Goal: Contribute content: Add original content to the website for others to see

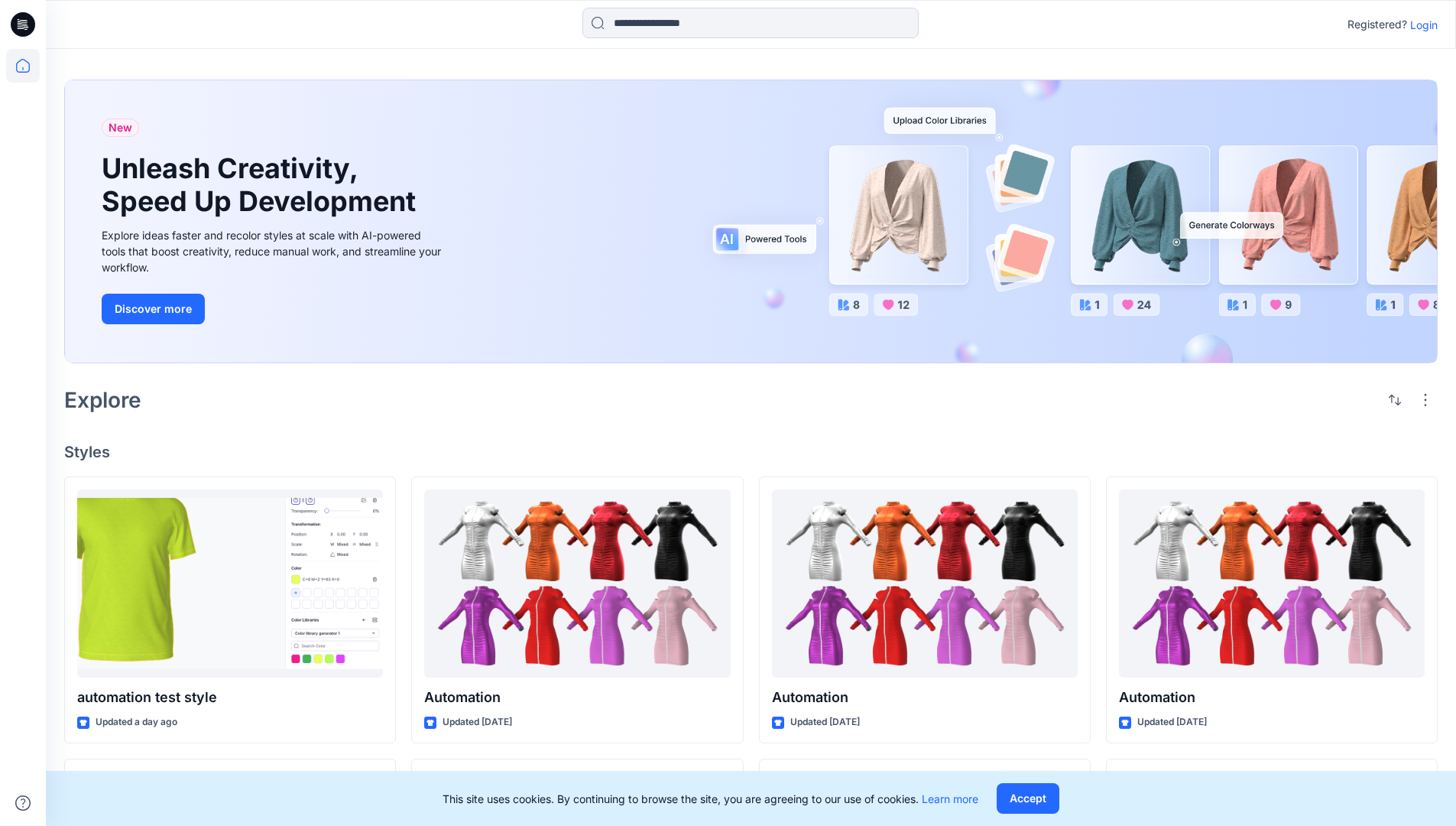
click at [1420, 24] on p "Login" at bounding box center [1423, 25] width 28 height 16
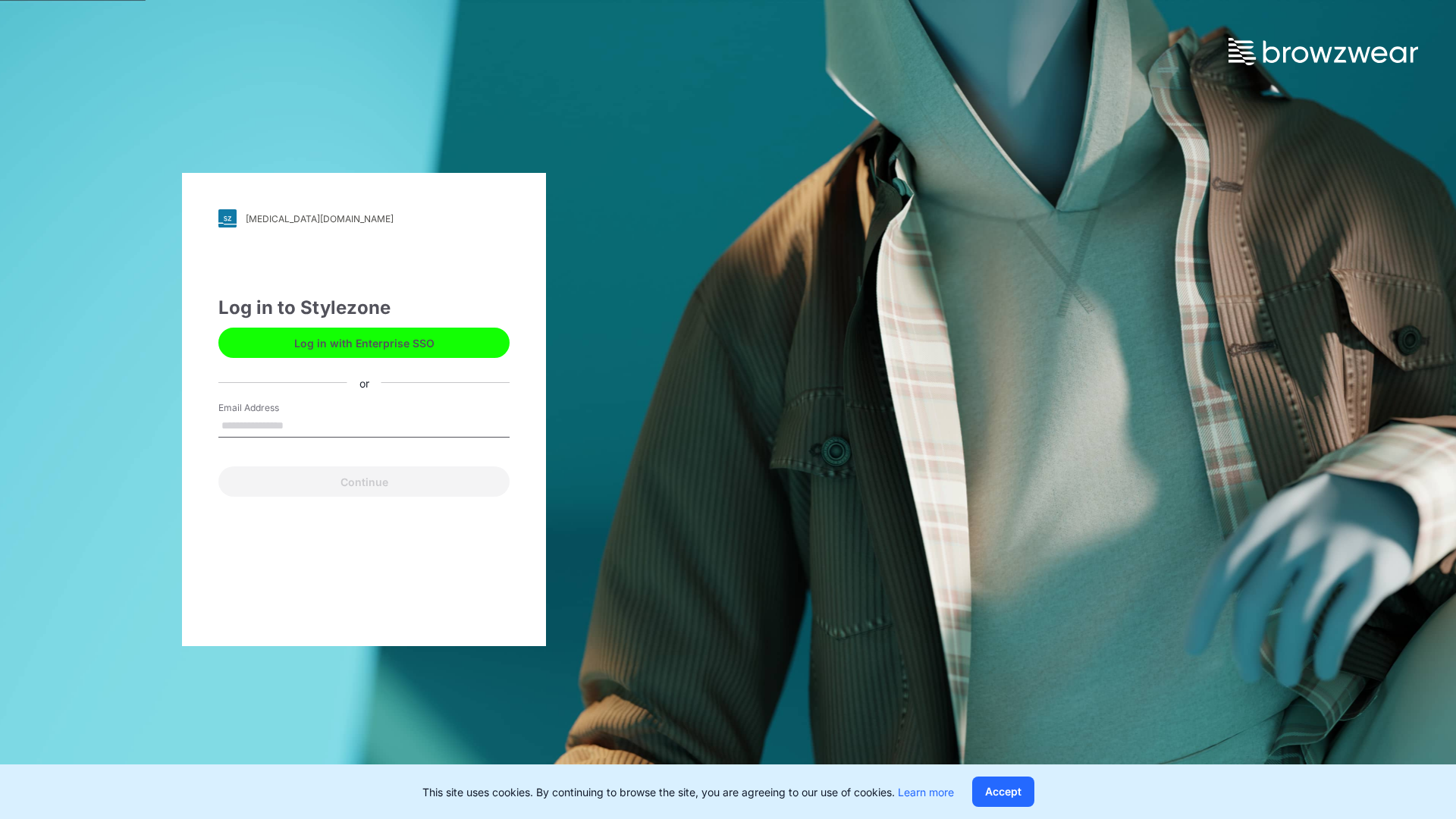
click at [300, 425] on input "Email Address" at bounding box center [364, 426] width 291 height 23
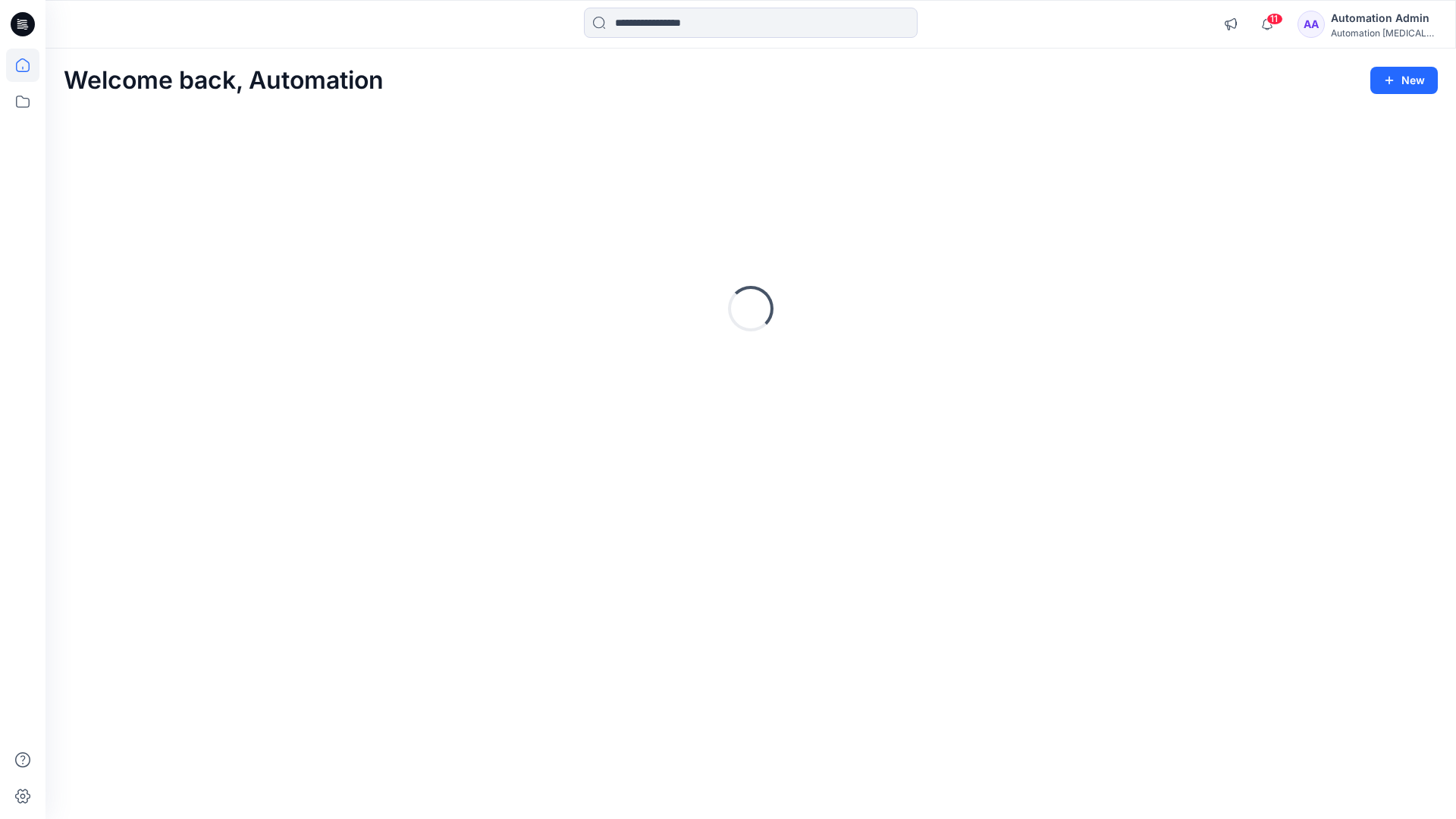
click at [29, 65] on icon at bounding box center [23, 65] width 14 height 14
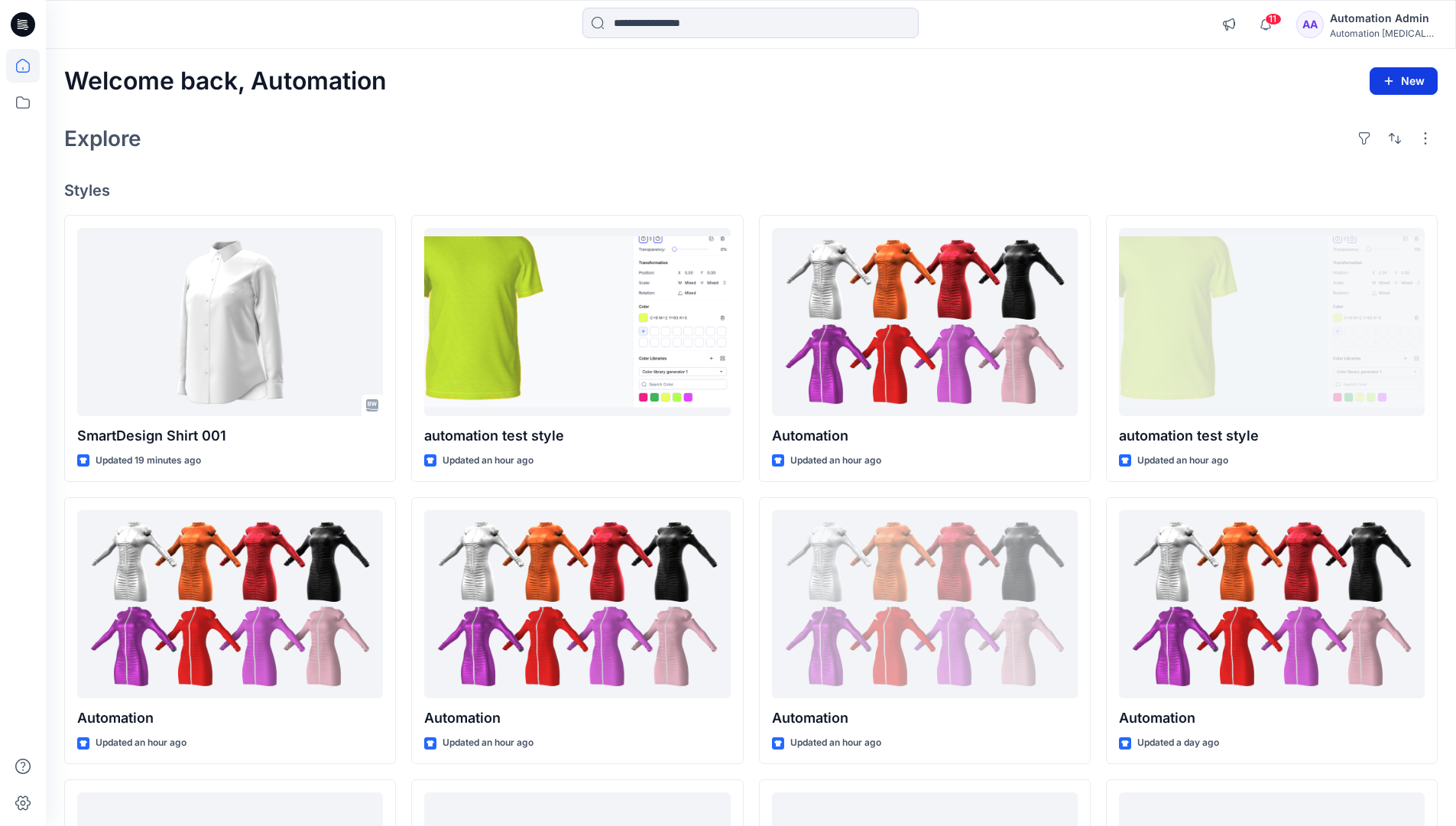
click at [1412, 87] on button "New" at bounding box center [1403, 81] width 68 height 28
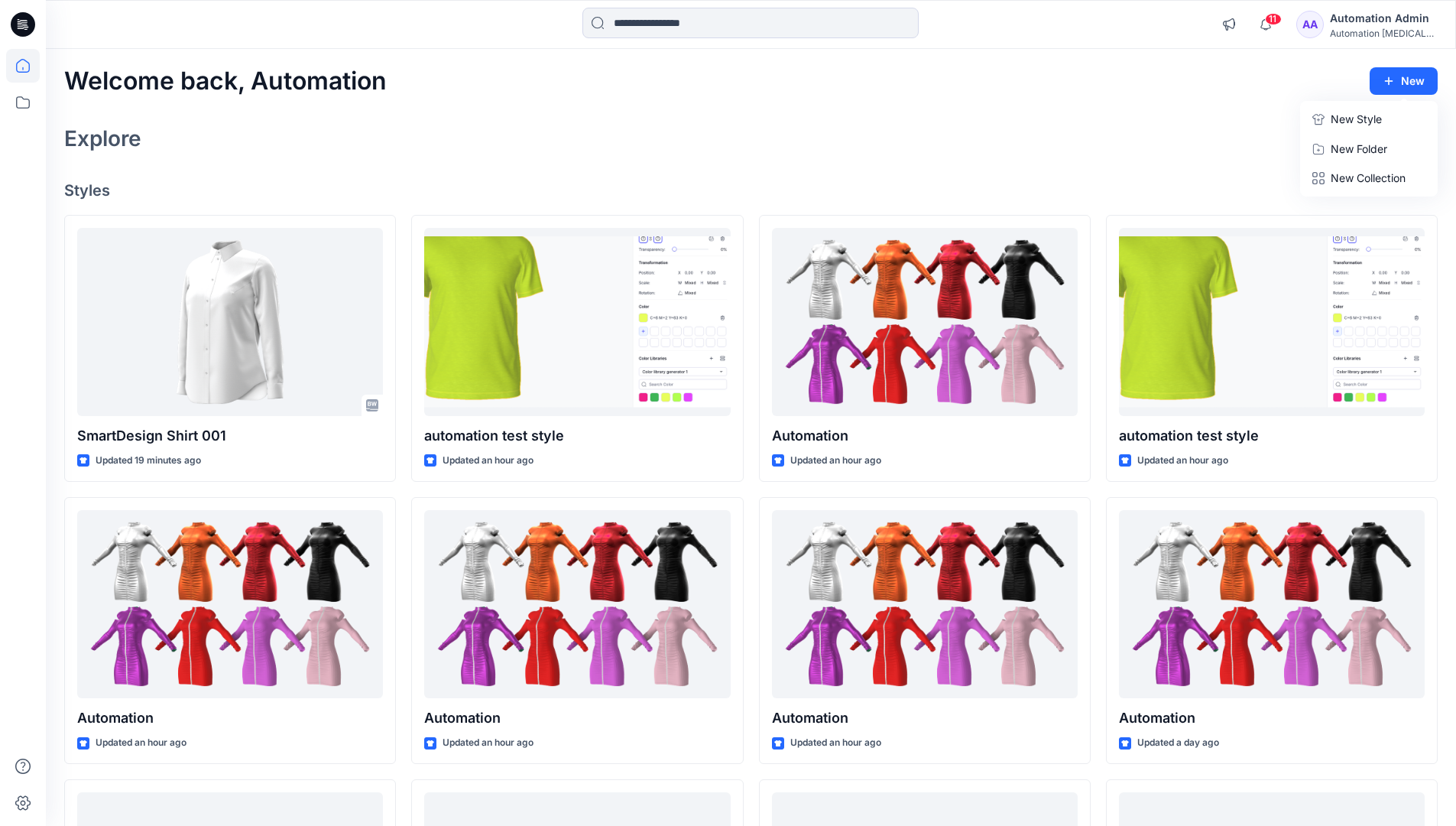
click at [1342, 117] on p "New Style" at bounding box center [1356, 119] width 52 height 18
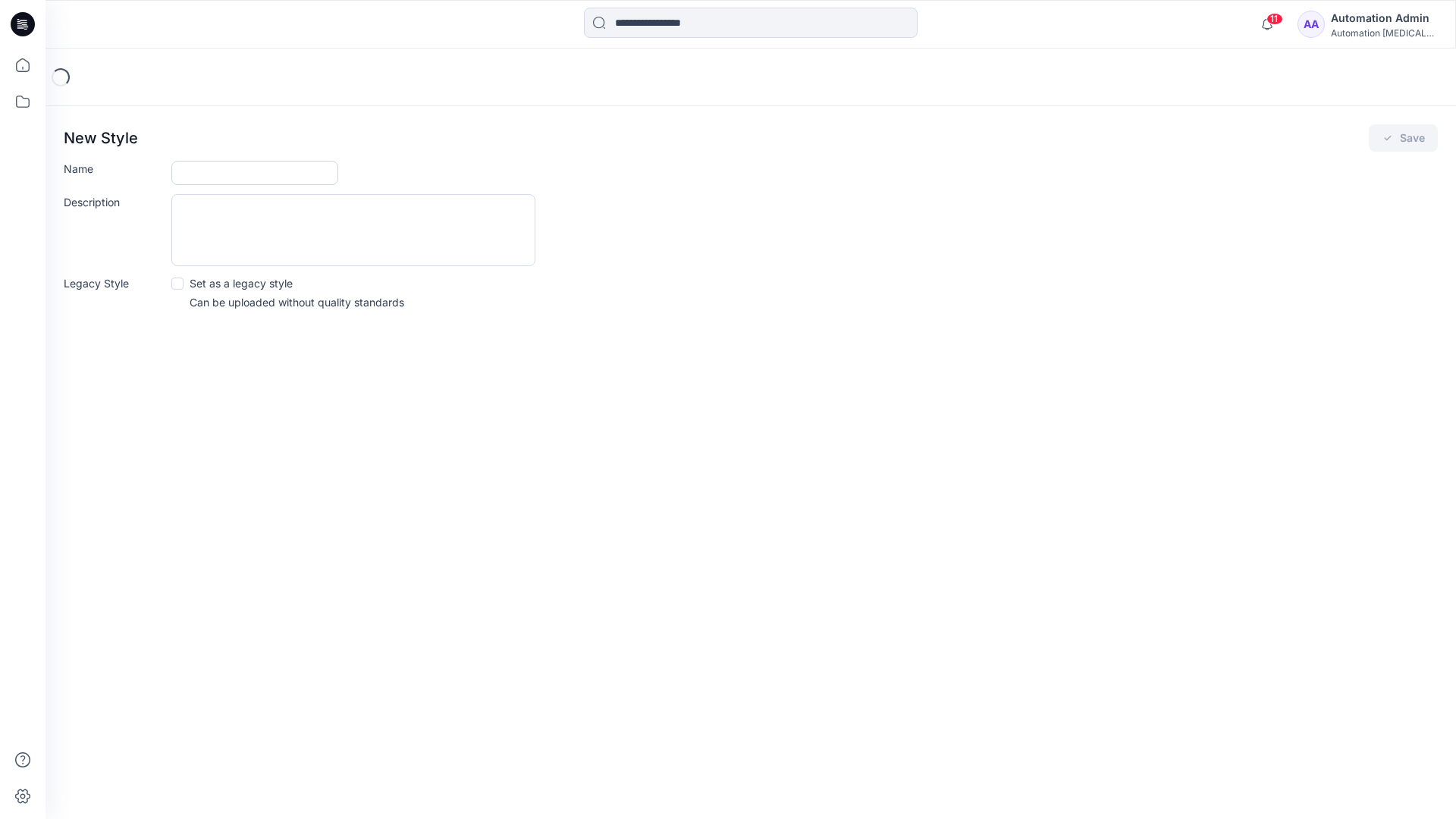
click at [226, 166] on input "Name" at bounding box center [254, 172] width 166 height 24
type input "**********"
click at [1399, 139] on button "Save" at bounding box center [1403, 138] width 69 height 27
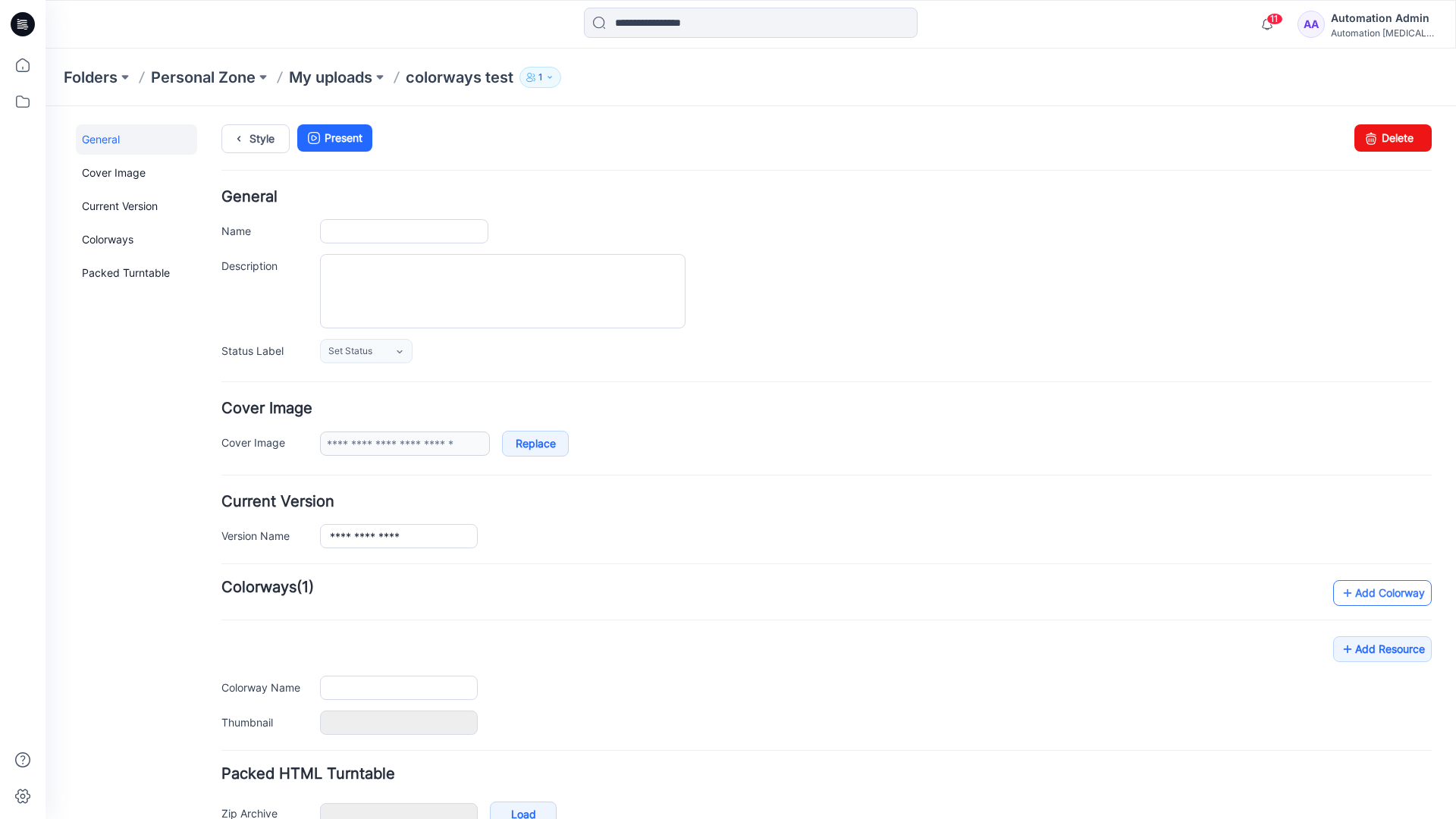
click at [1360, 598] on link "Add Colorway" at bounding box center [1383, 593] width 99 height 26
type input "**********"
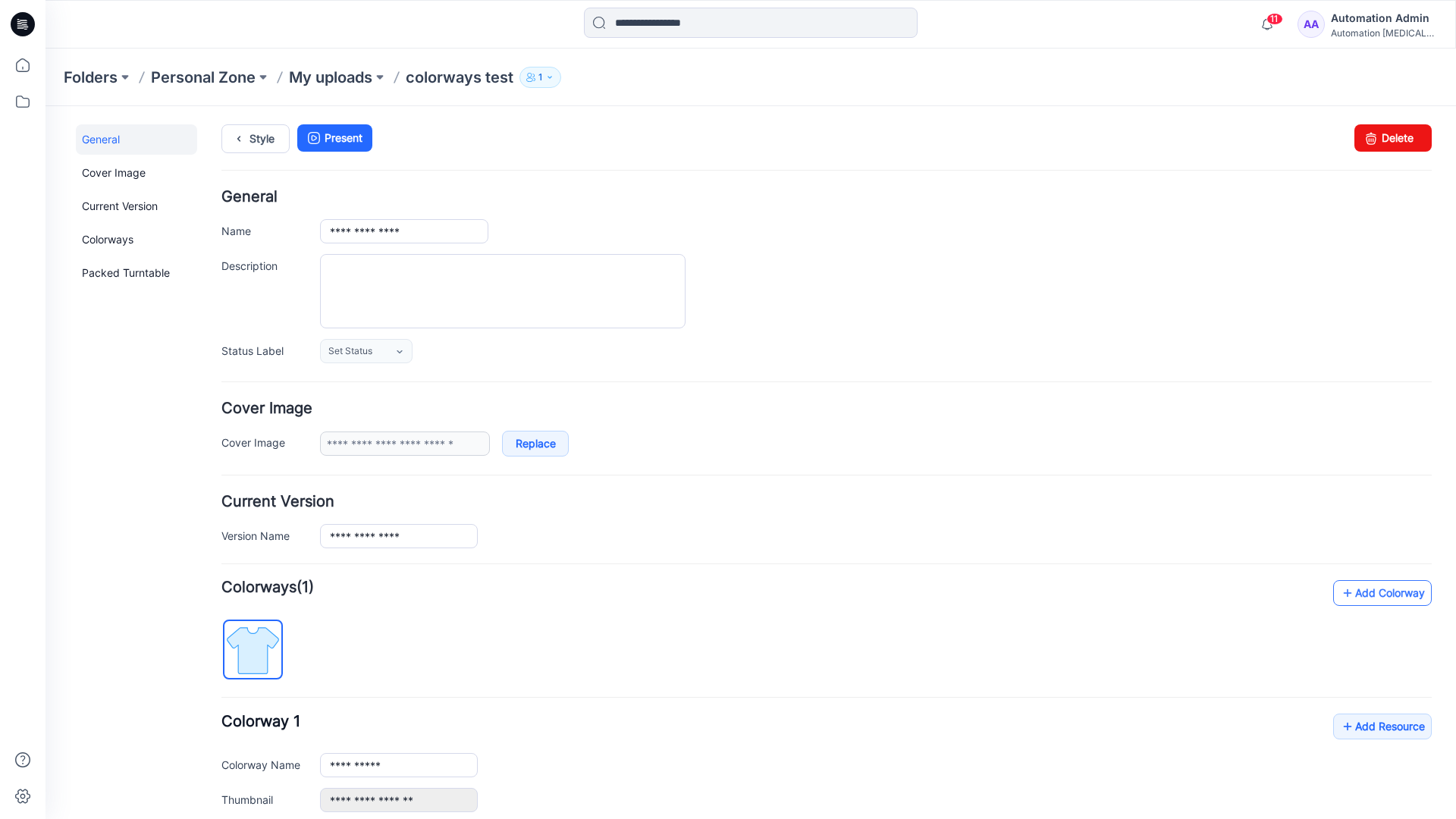
click at [1359, 594] on link "Add Colorway" at bounding box center [1383, 593] width 99 height 26
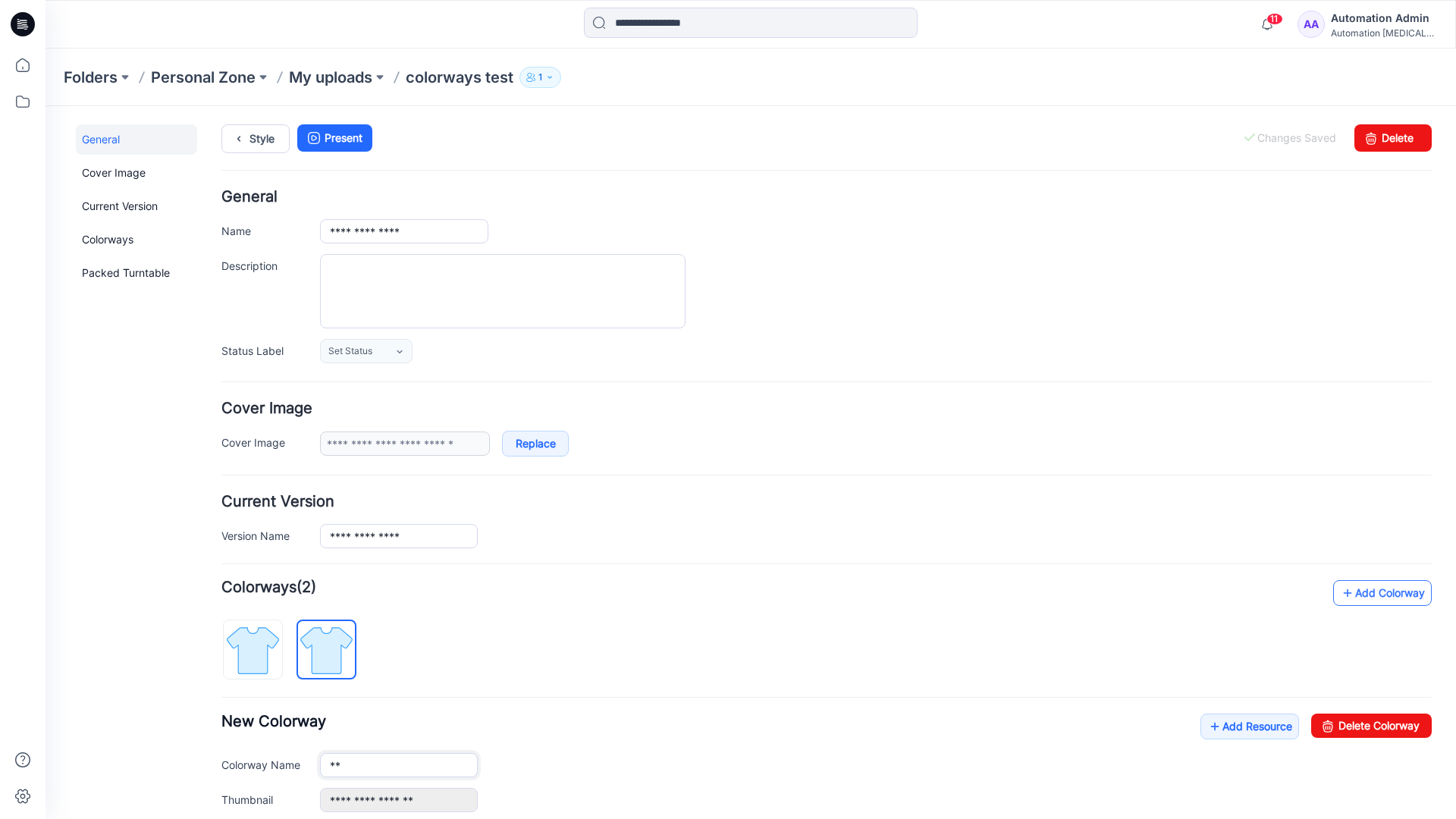
type input "*"
click at [338, 648] on img at bounding box center [326, 650] width 57 height 57
click at [377, 767] on input "**********" at bounding box center [399, 764] width 158 height 24
click at [399, 764] on input "**********" at bounding box center [399, 764] width 158 height 24
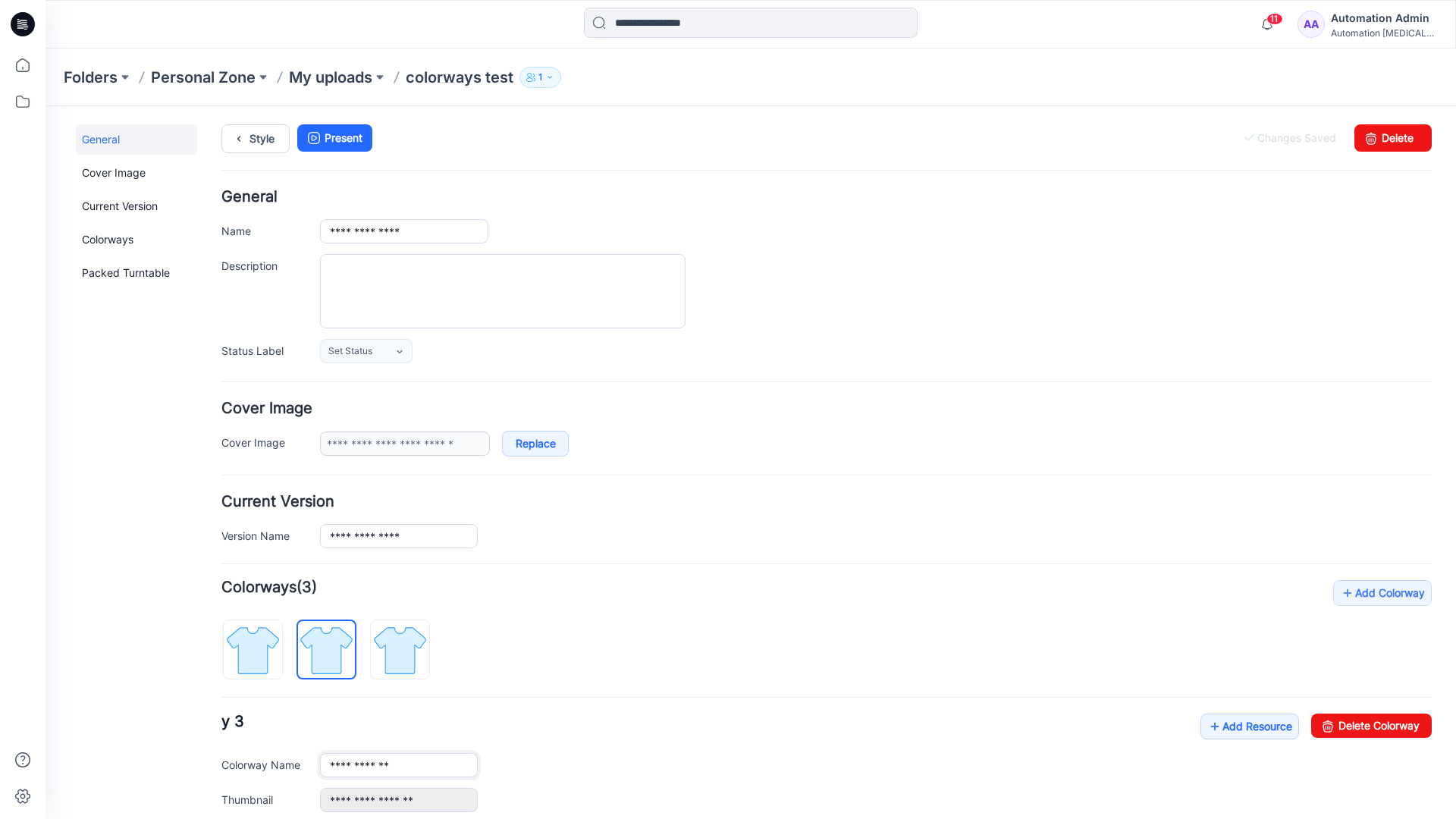
click at [399, 764] on input "**********" at bounding box center [399, 764] width 158 height 24
type input "*"
click at [269, 639] on img at bounding box center [253, 650] width 57 height 57
click at [1241, 729] on link "Add Resource" at bounding box center [1249, 726] width 99 height 26
type input "**********"
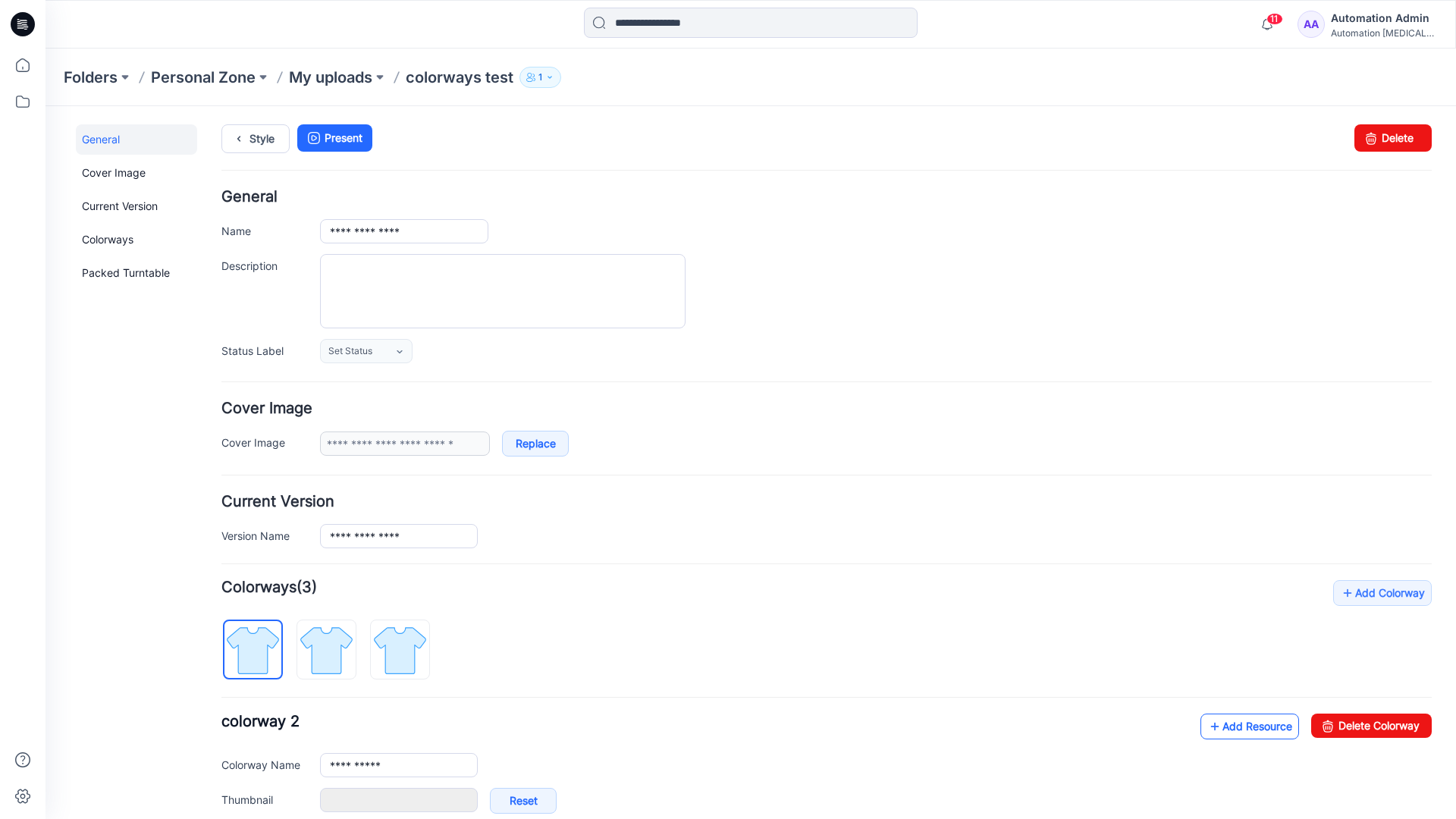
type input "**********"
click at [304, 799] on link at bounding box center [305, 799] width 12 height 12
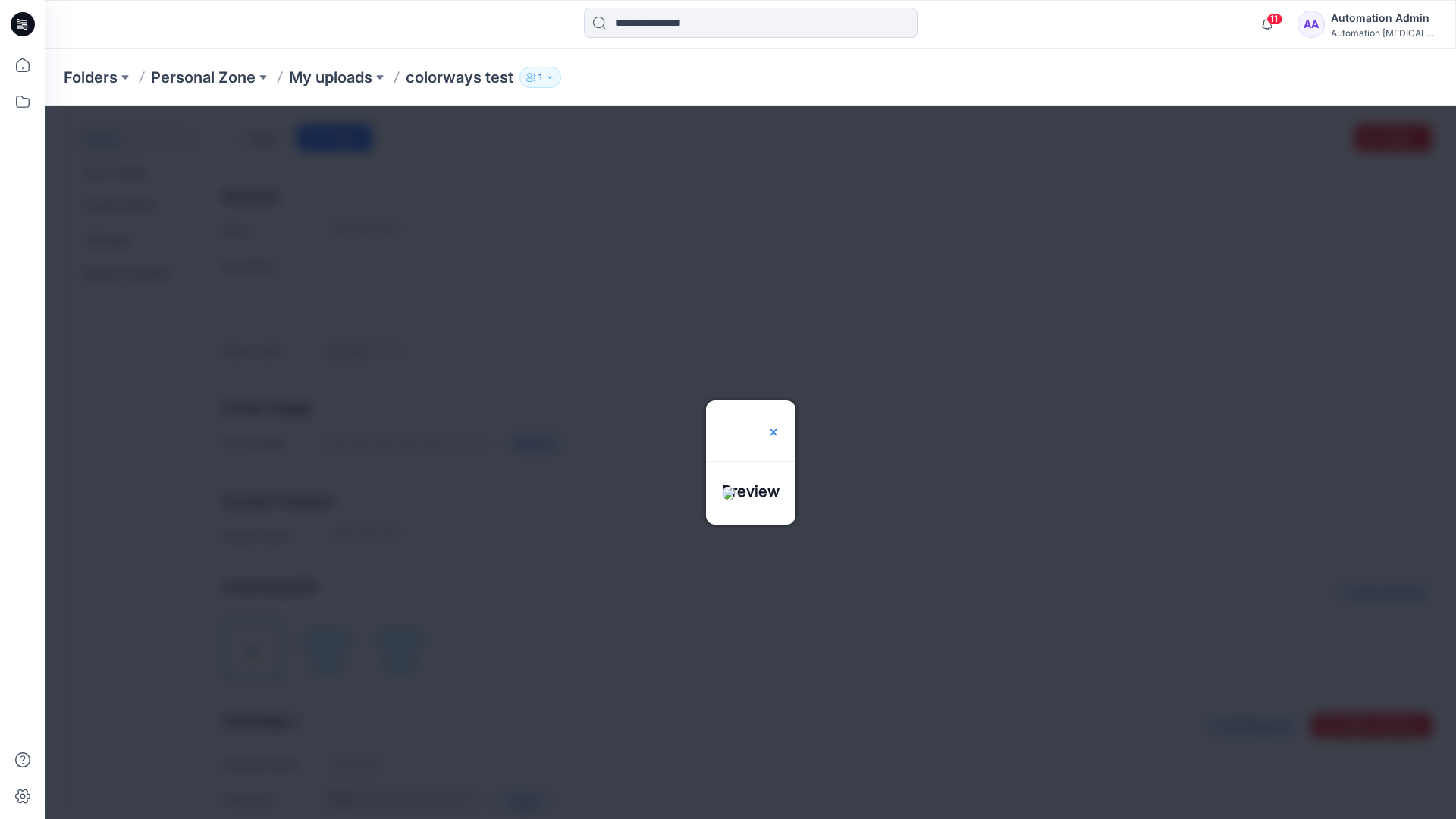
click at [779, 426] on img at bounding box center [773, 432] width 12 height 12
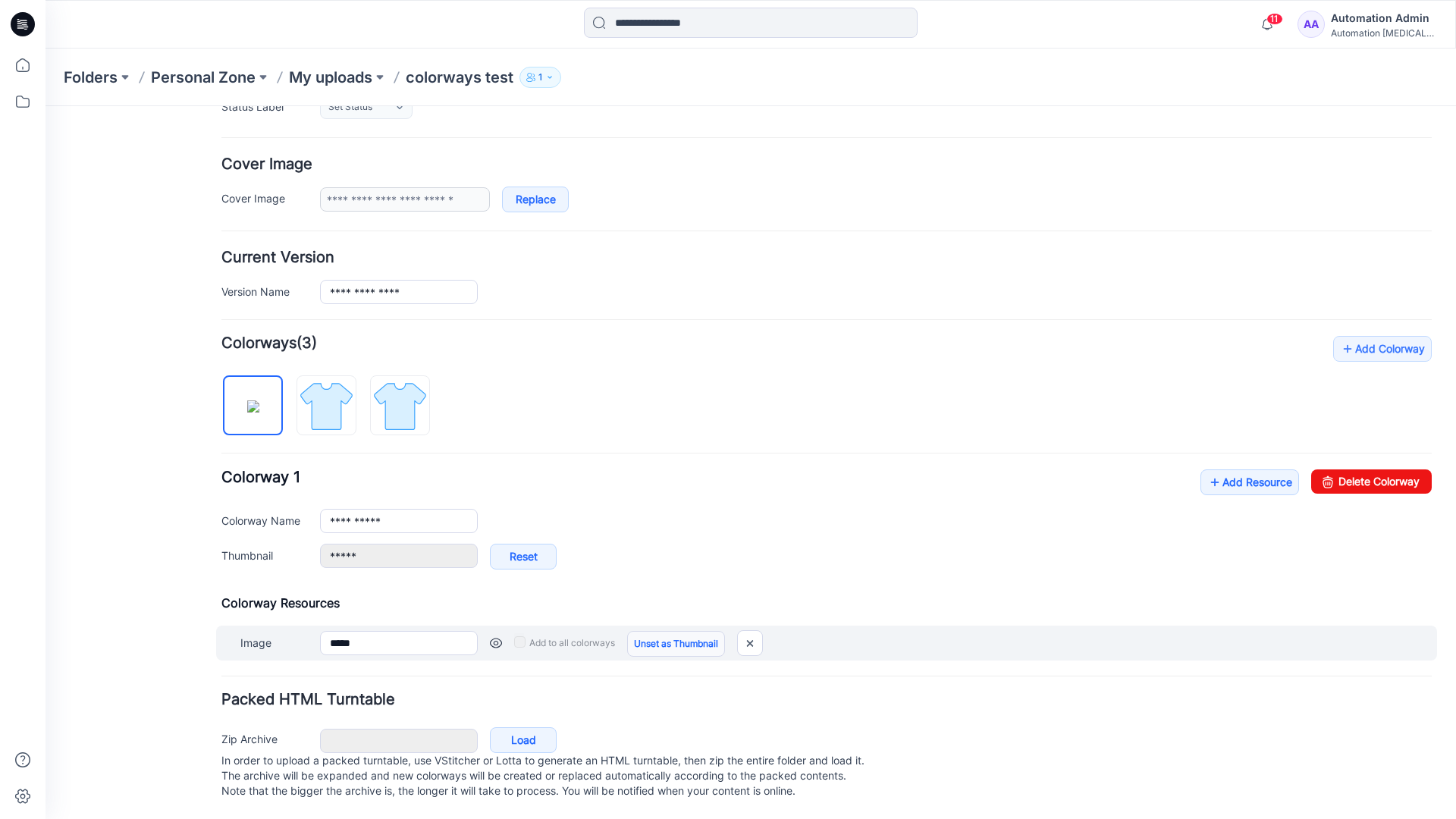
click at [670, 630] on link "Unset as Thumbnail" at bounding box center [676, 643] width 98 height 26
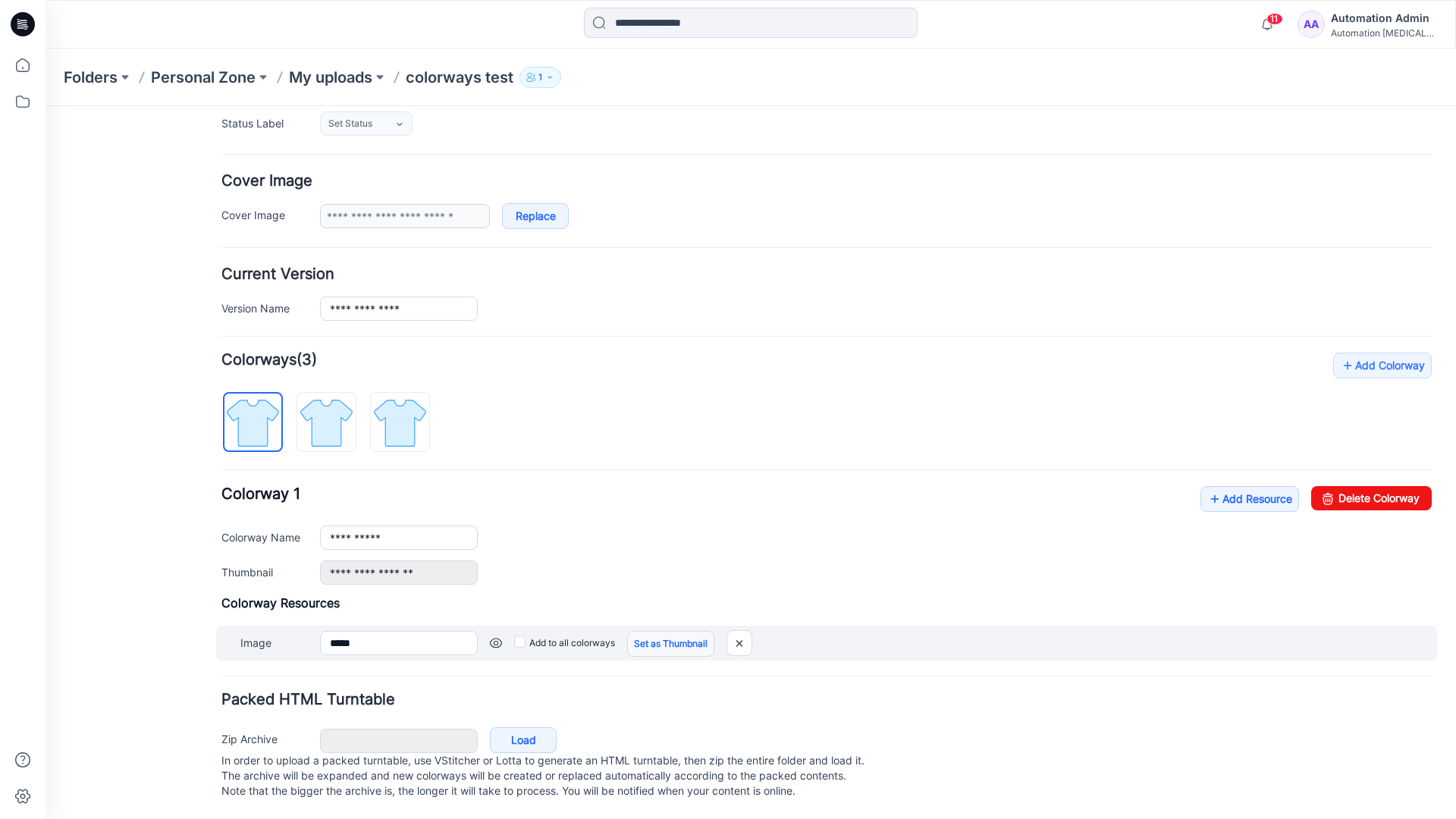
click at [648, 630] on link "Set as Thumbnail" at bounding box center [671, 643] width 87 height 26
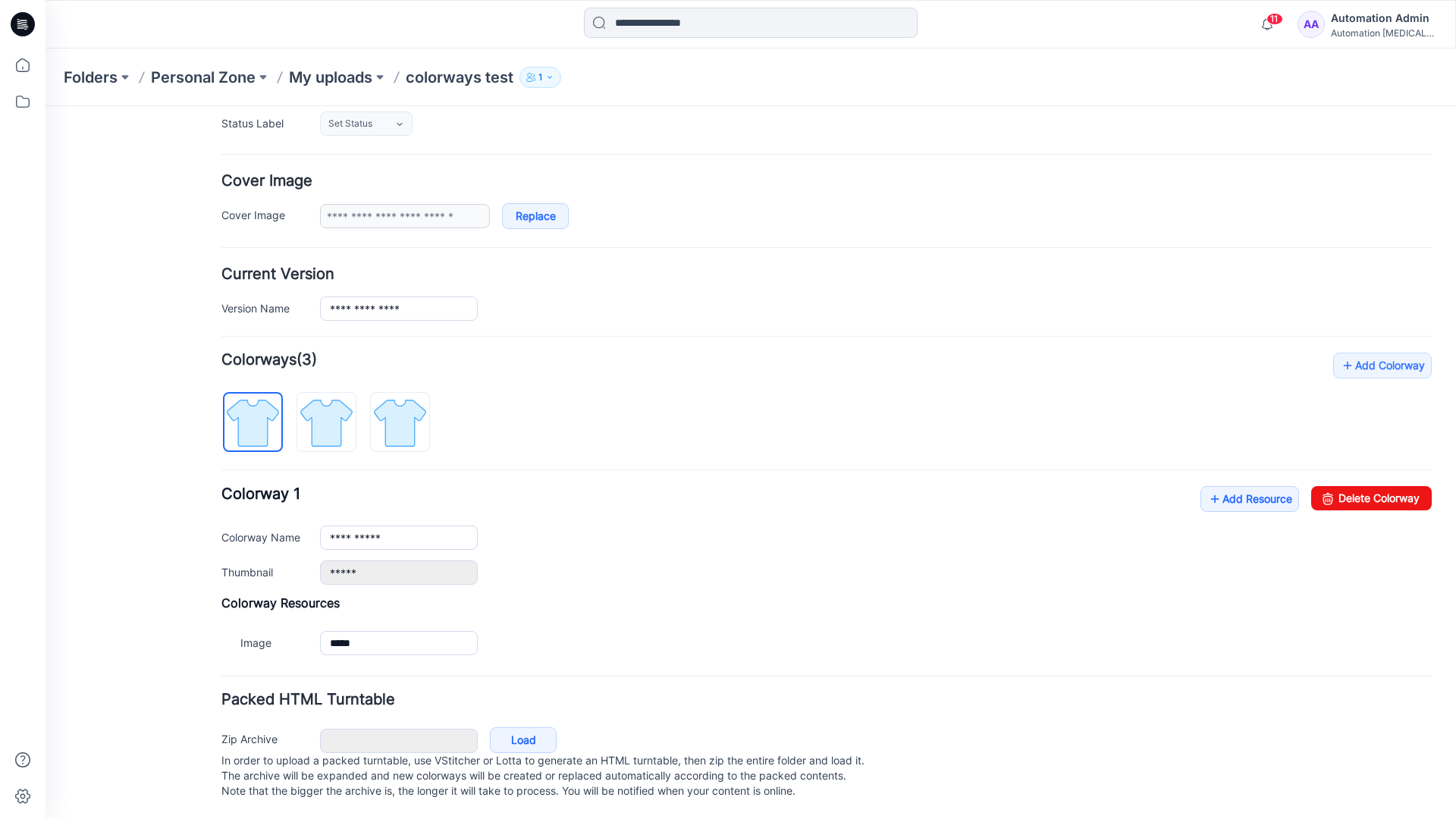
click at [45, 106] on link "Reset" at bounding box center [45, 106] width 0 height 0
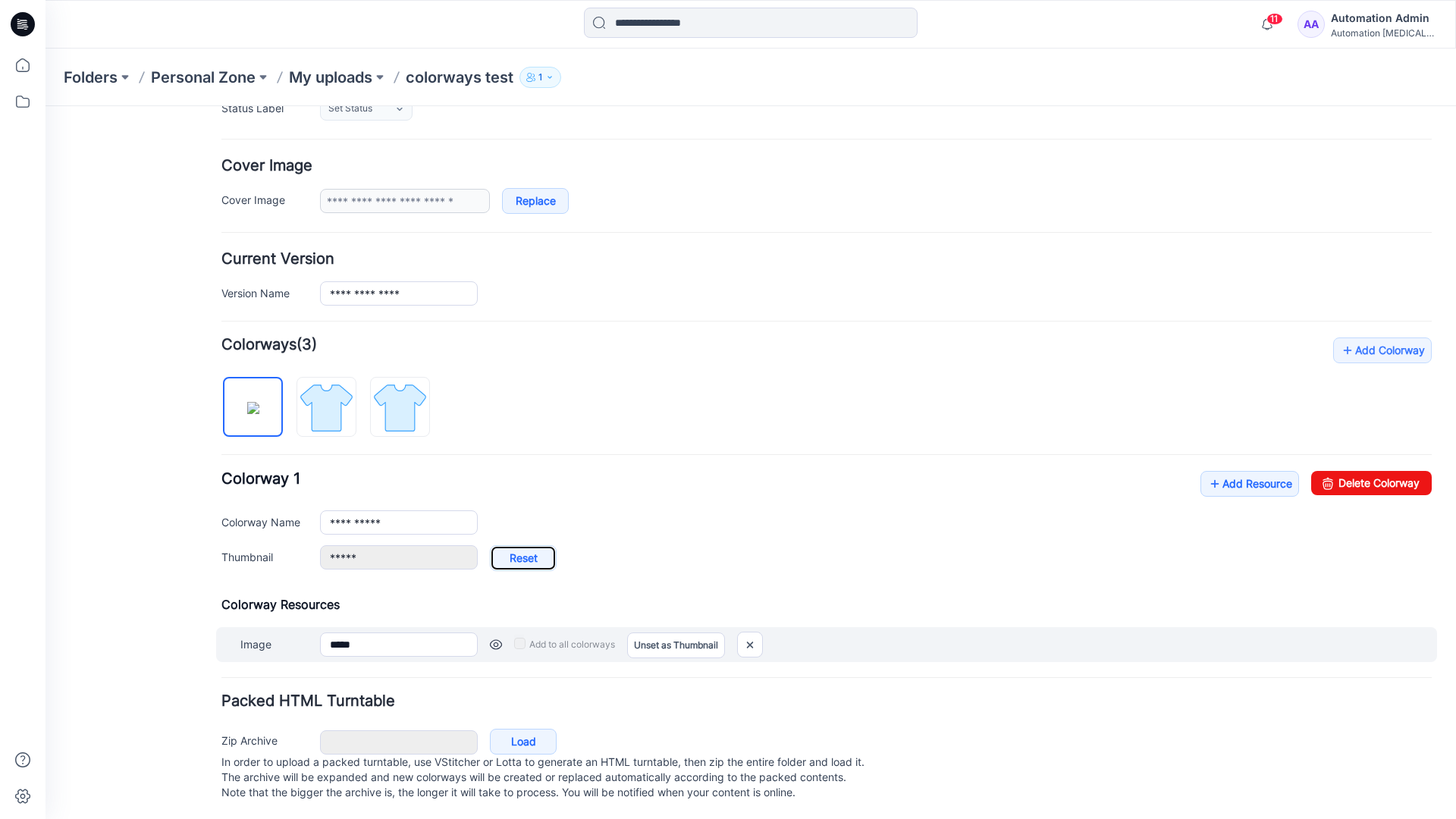
type input "**********"
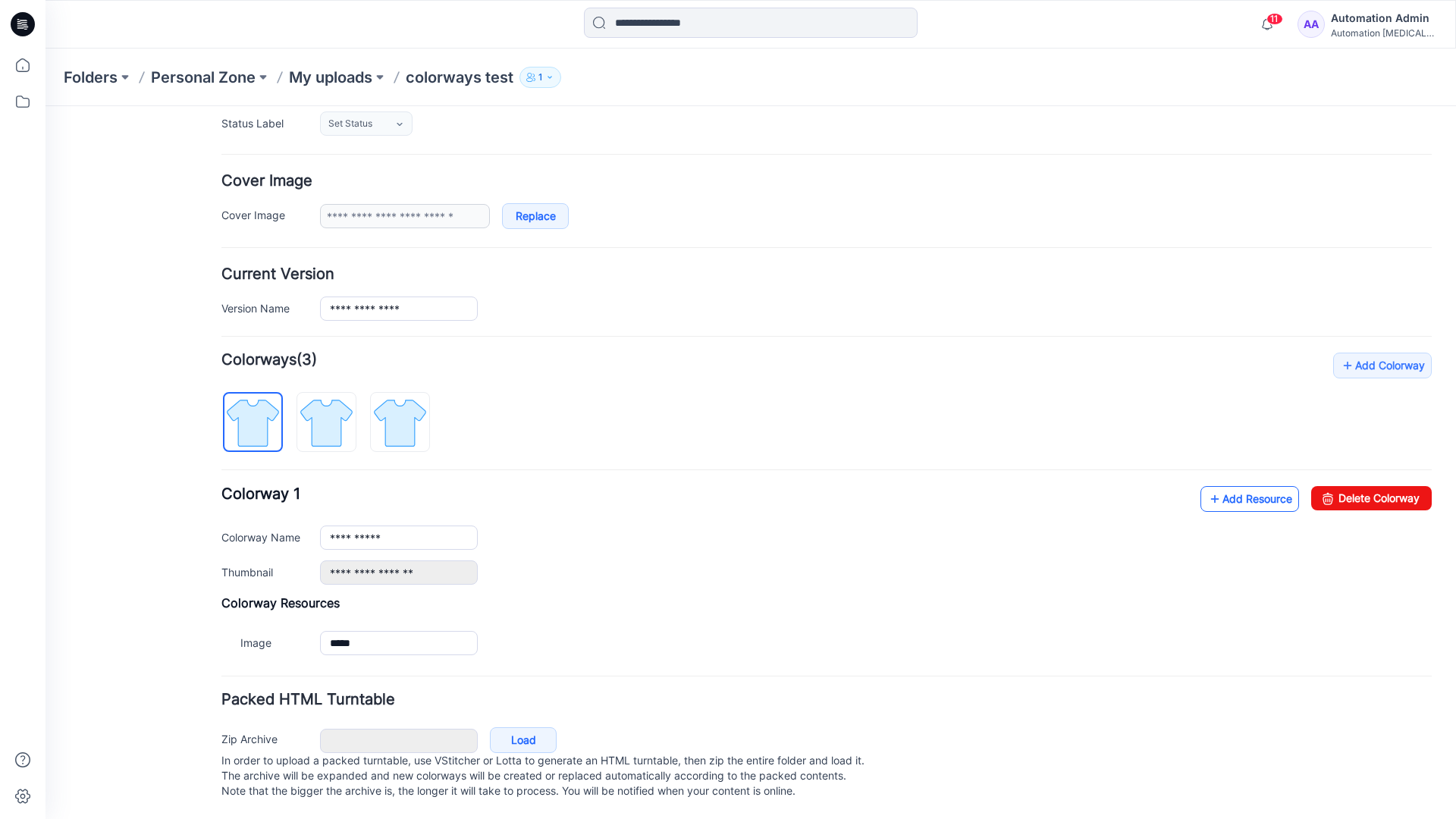
click at [1240, 486] on link "Add Resource" at bounding box center [1249, 499] width 99 height 26
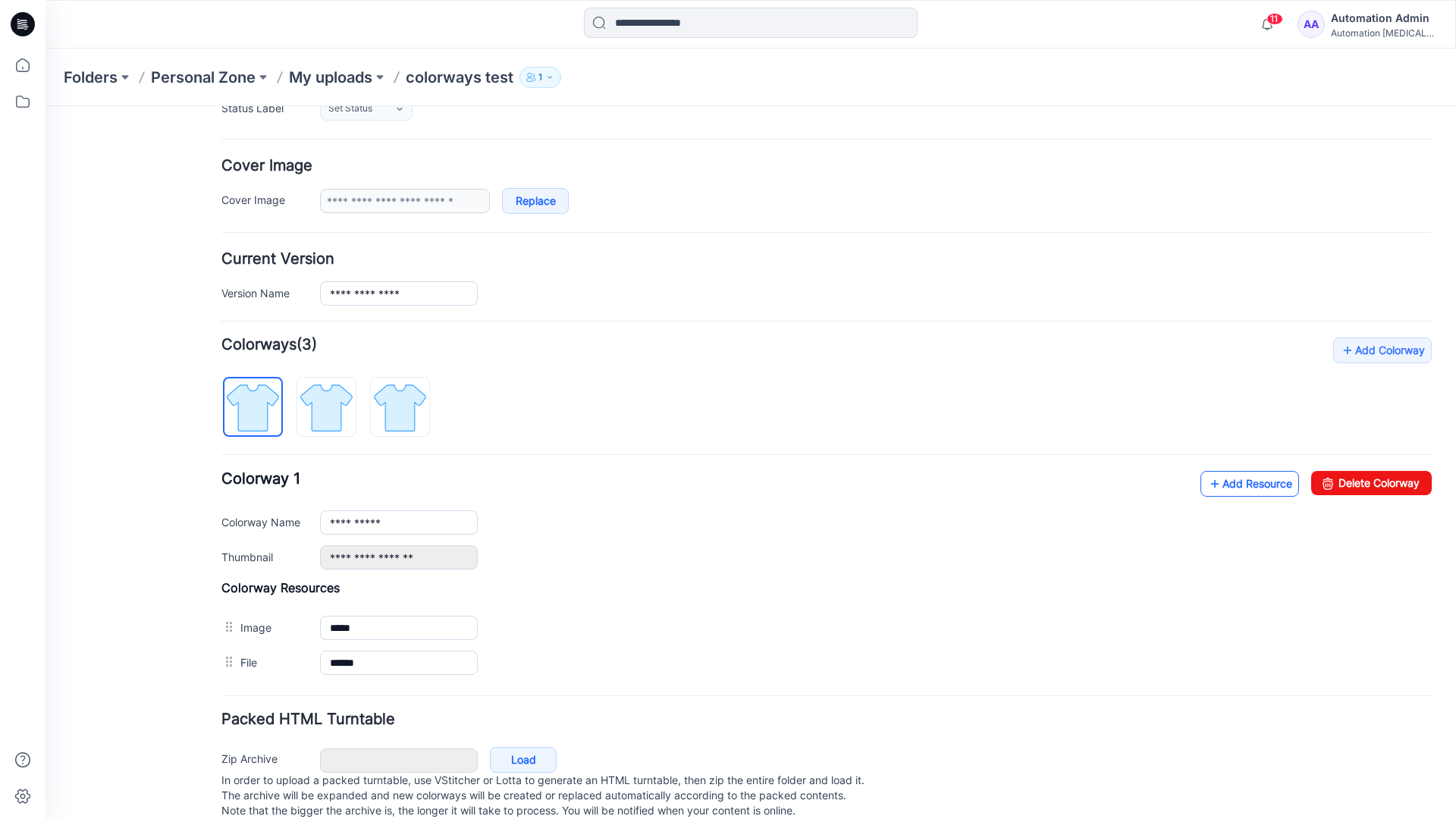
click at [1248, 484] on link "Add Resource" at bounding box center [1249, 484] width 99 height 26
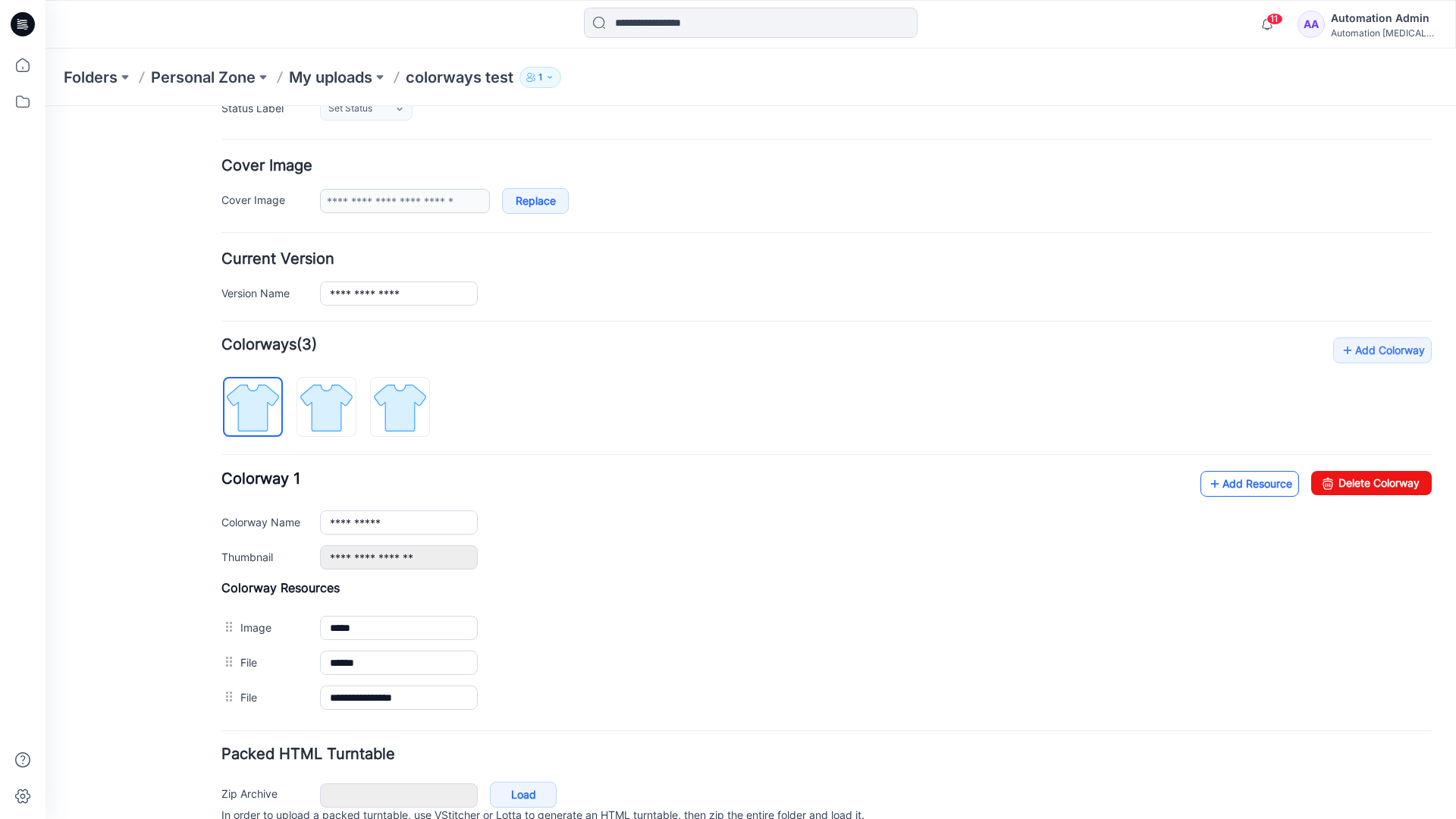
click at [1226, 484] on link "Add Resource" at bounding box center [1249, 484] width 99 height 26
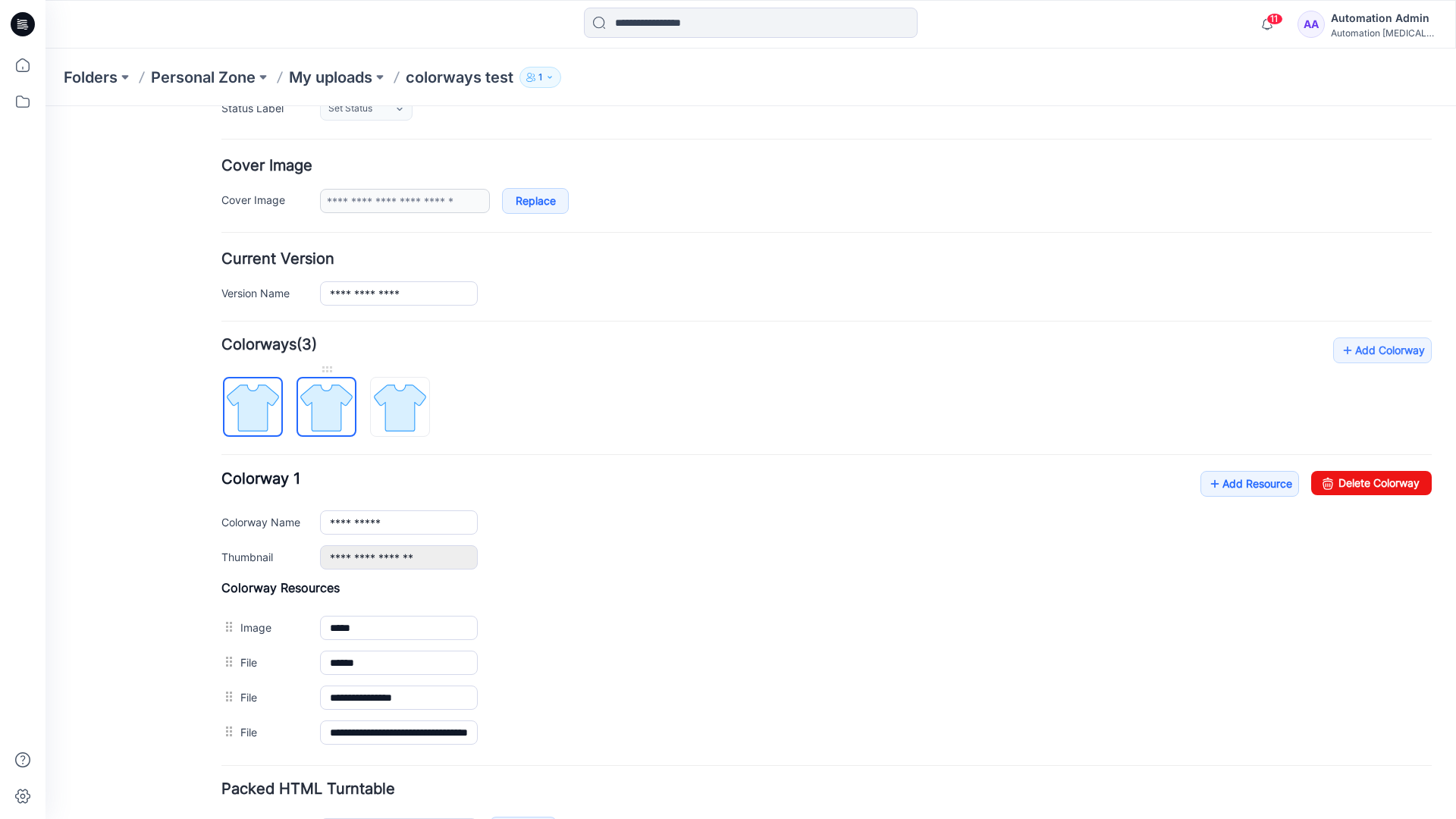
click at [341, 421] on img at bounding box center [326, 407] width 57 height 57
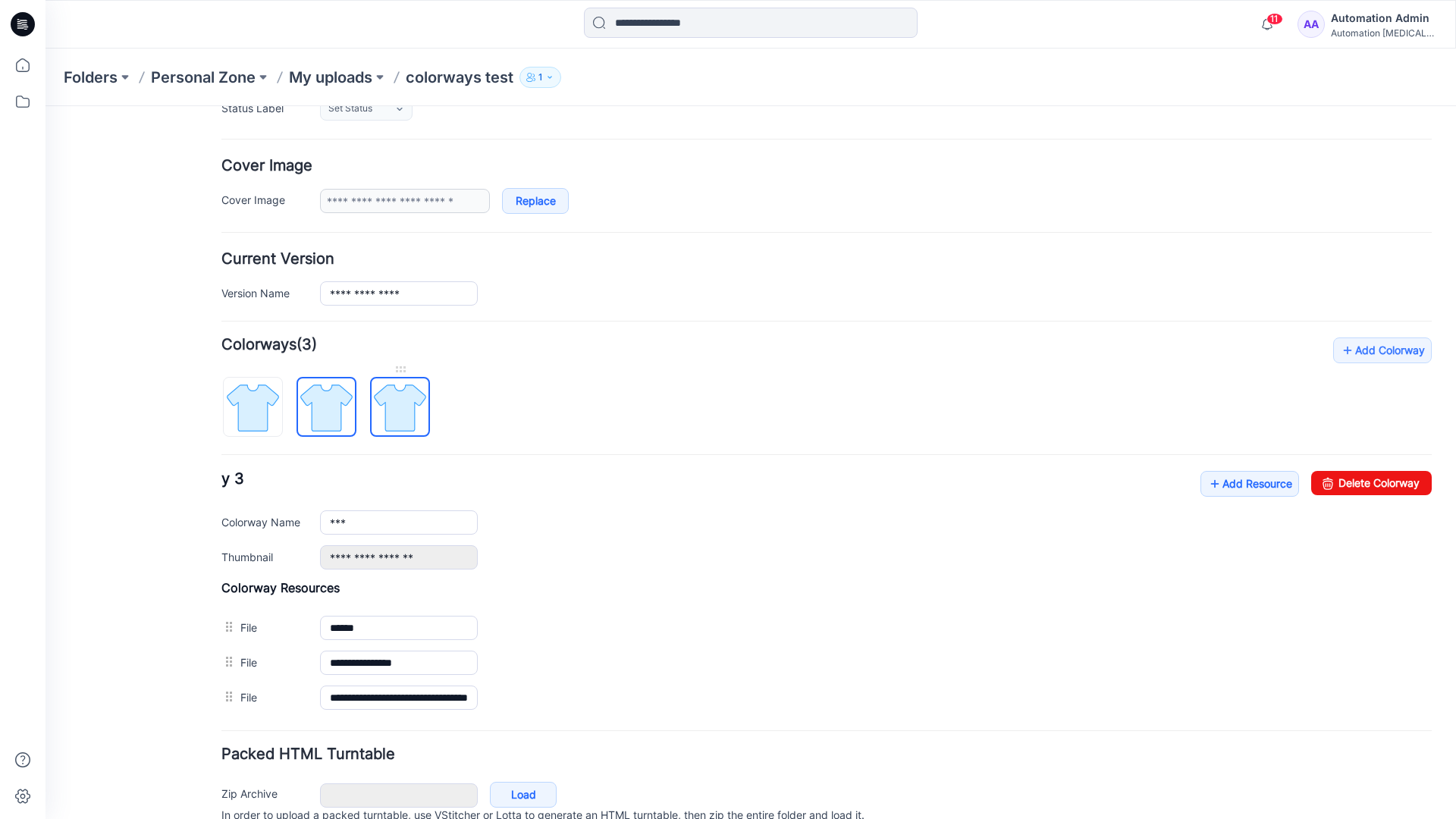
click at [418, 424] on img at bounding box center [399, 407] width 57 height 57
click at [342, 421] on img at bounding box center [326, 407] width 57 height 57
click at [273, 424] on img at bounding box center [253, 407] width 57 height 57
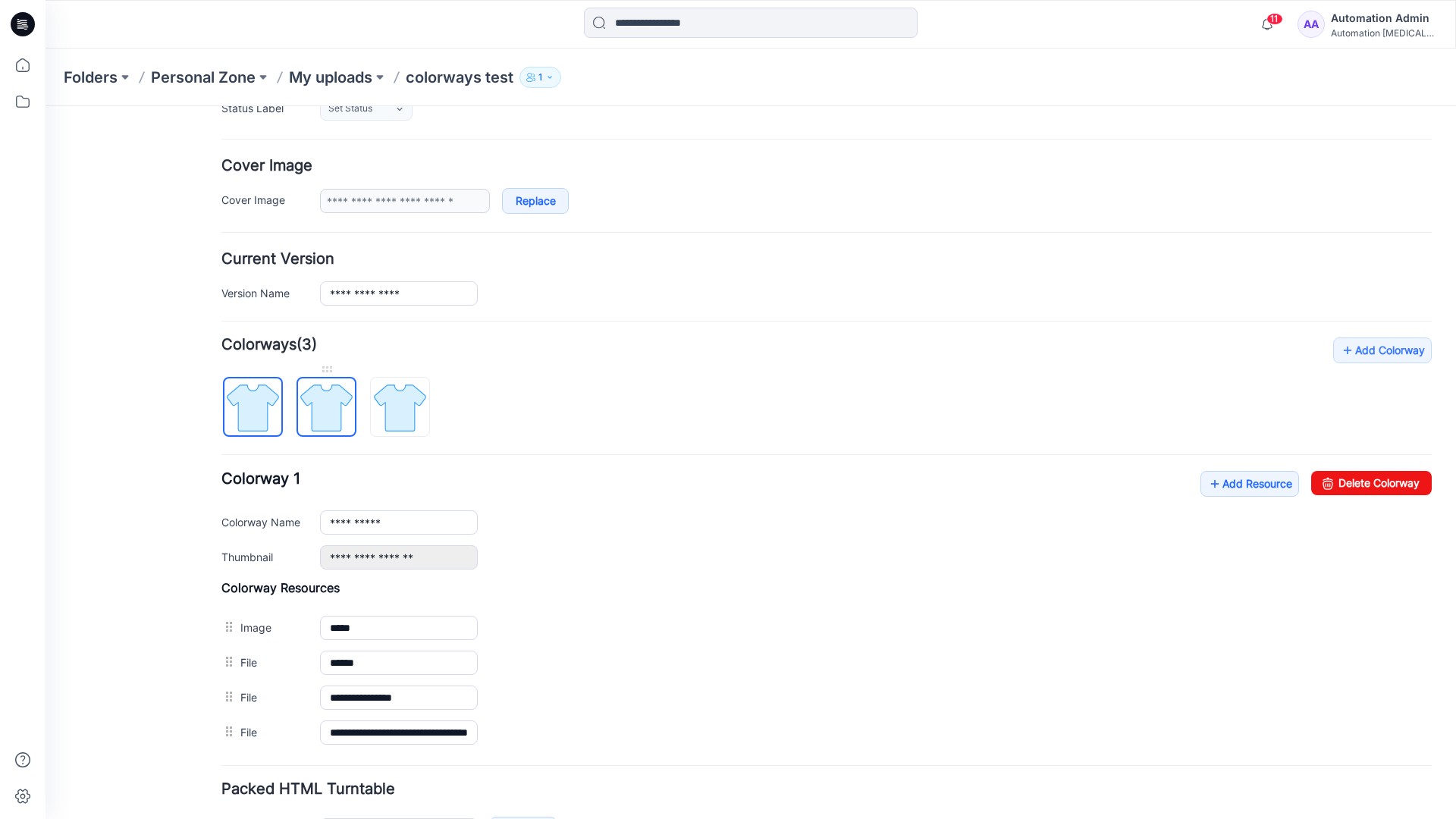
click at [320, 405] on img at bounding box center [326, 407] width 57 height 57
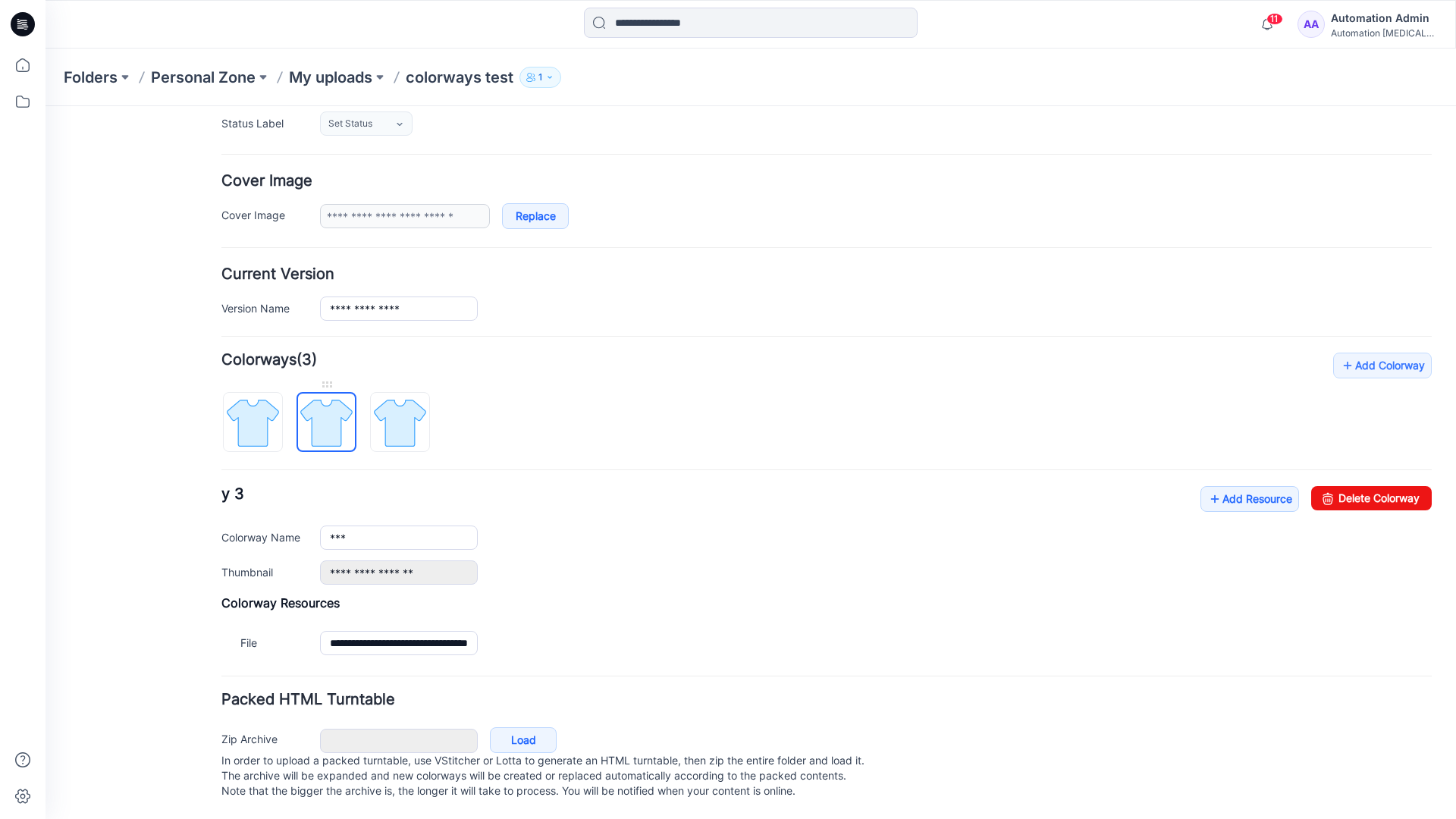
scroll to position [166, 0]
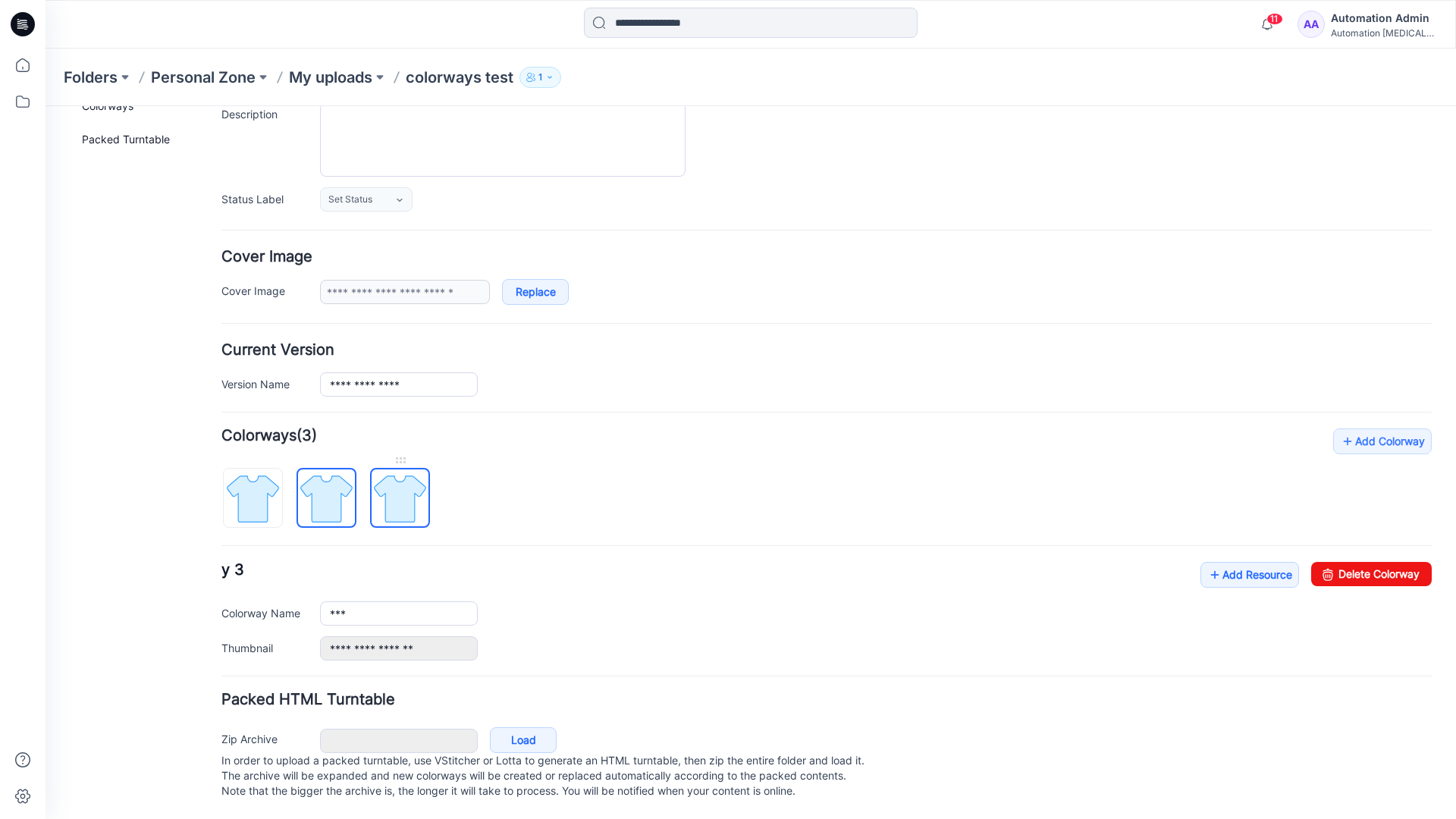
click at [399, 483] on img at bounding box center [399, 498] width 57 height 57
click at [321, 482] on img at bounding box center [326, 498] width 57 height 57
click at [393, 482] on img at bounding box center [399, 498] width 57 height 57
click at [326, 487] on img at bounding box center [326, 498] width 57 height 57
click at [263, 491] on img at bounding box center [253, 498] width 57 height 57
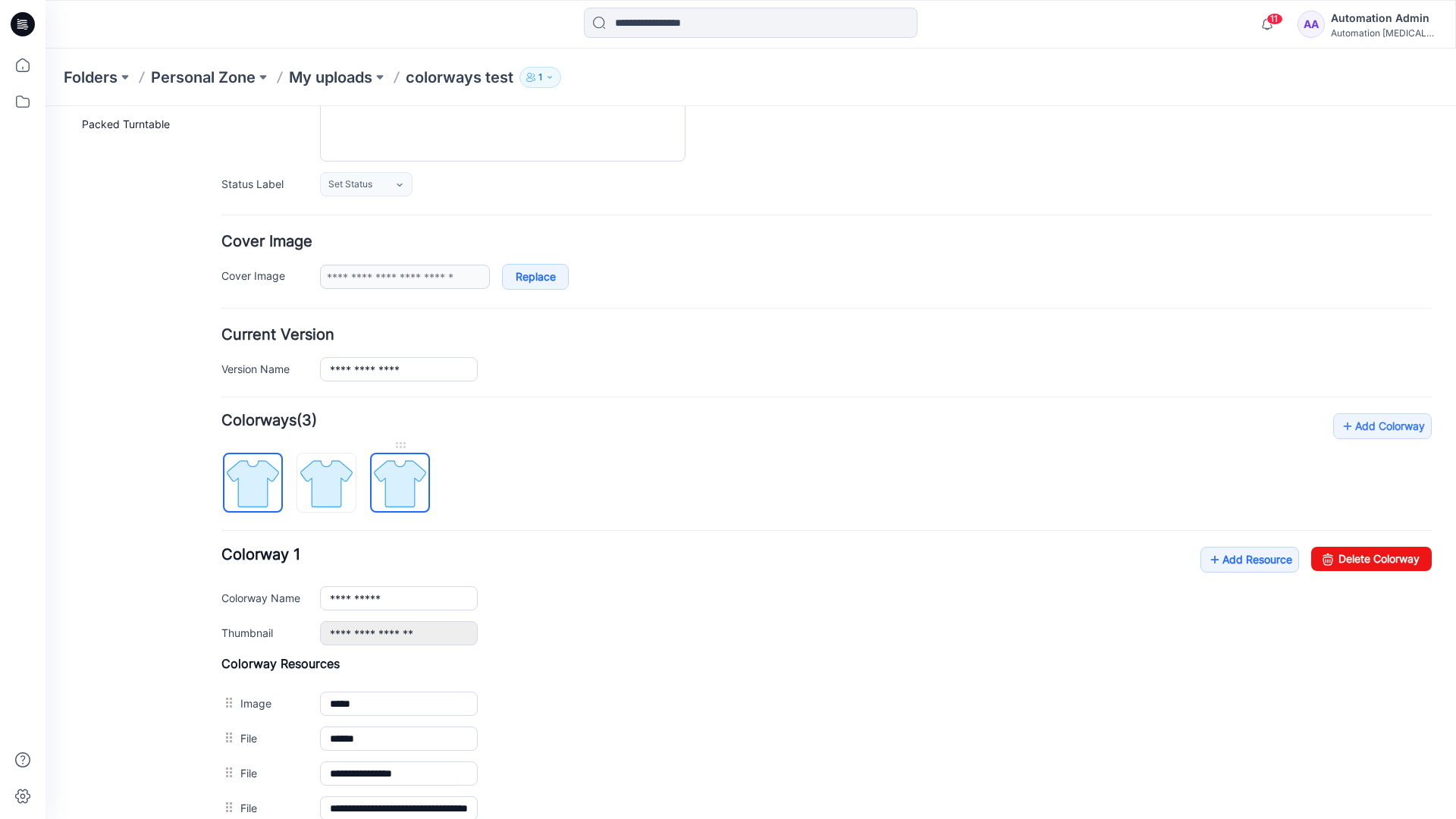
click at [398, 483] on img at bounding box center [399, 483] width 57 height 57
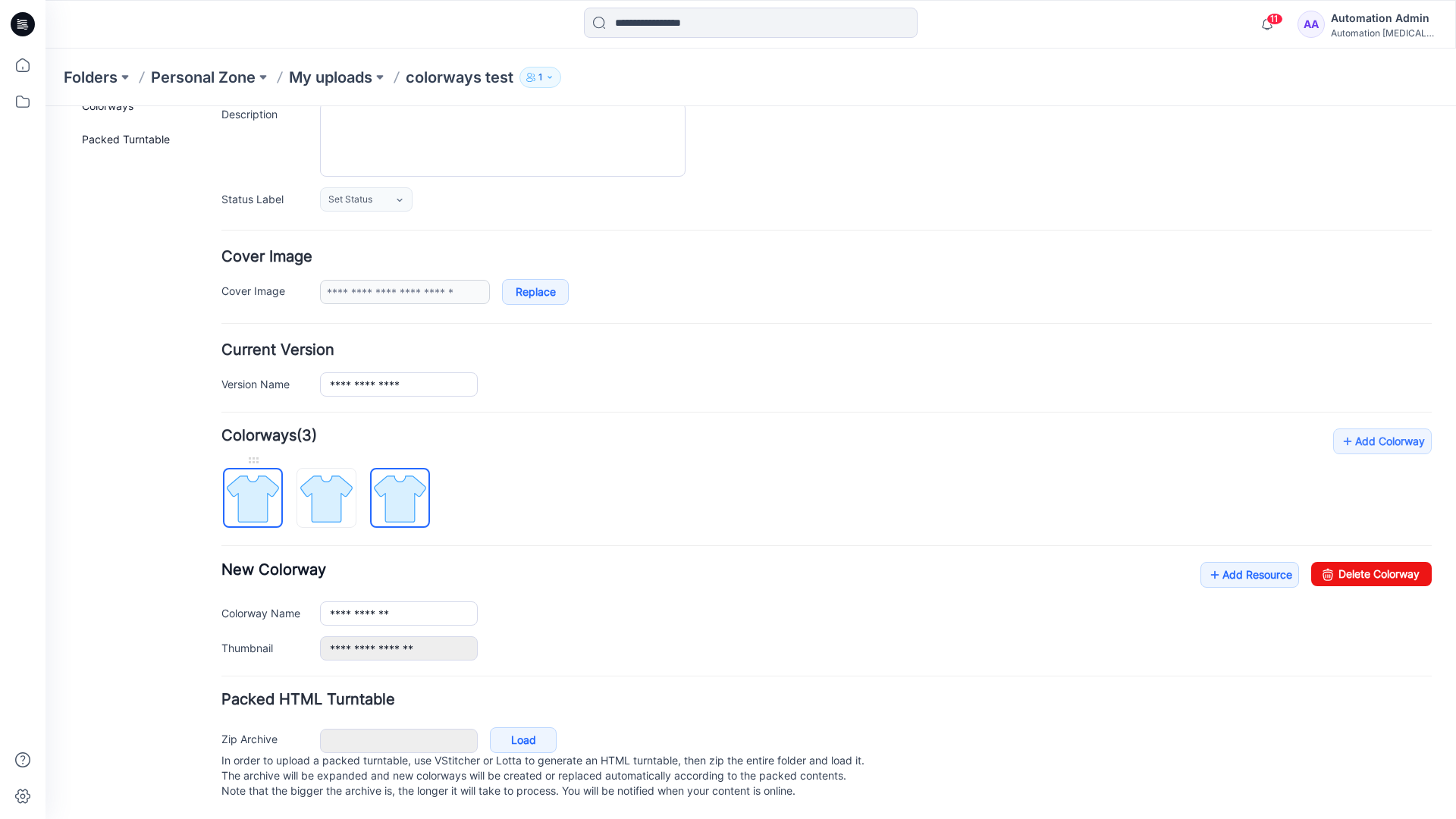
click at [269, 483] on img at bounding box center [253, 498] width 57 height 57
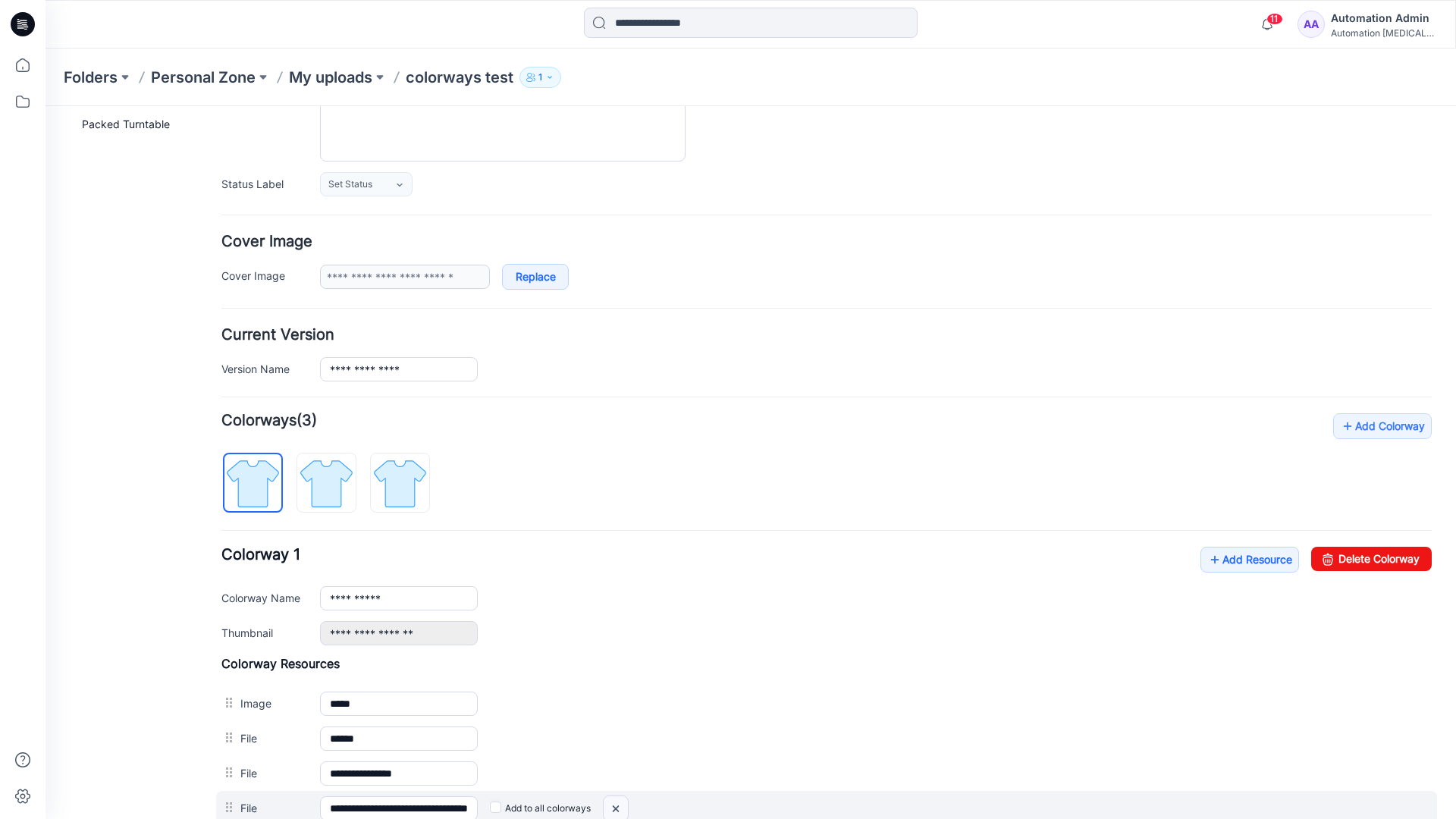
click at [619, 809] on img at bounding box center [615, 808] width 24 height 25
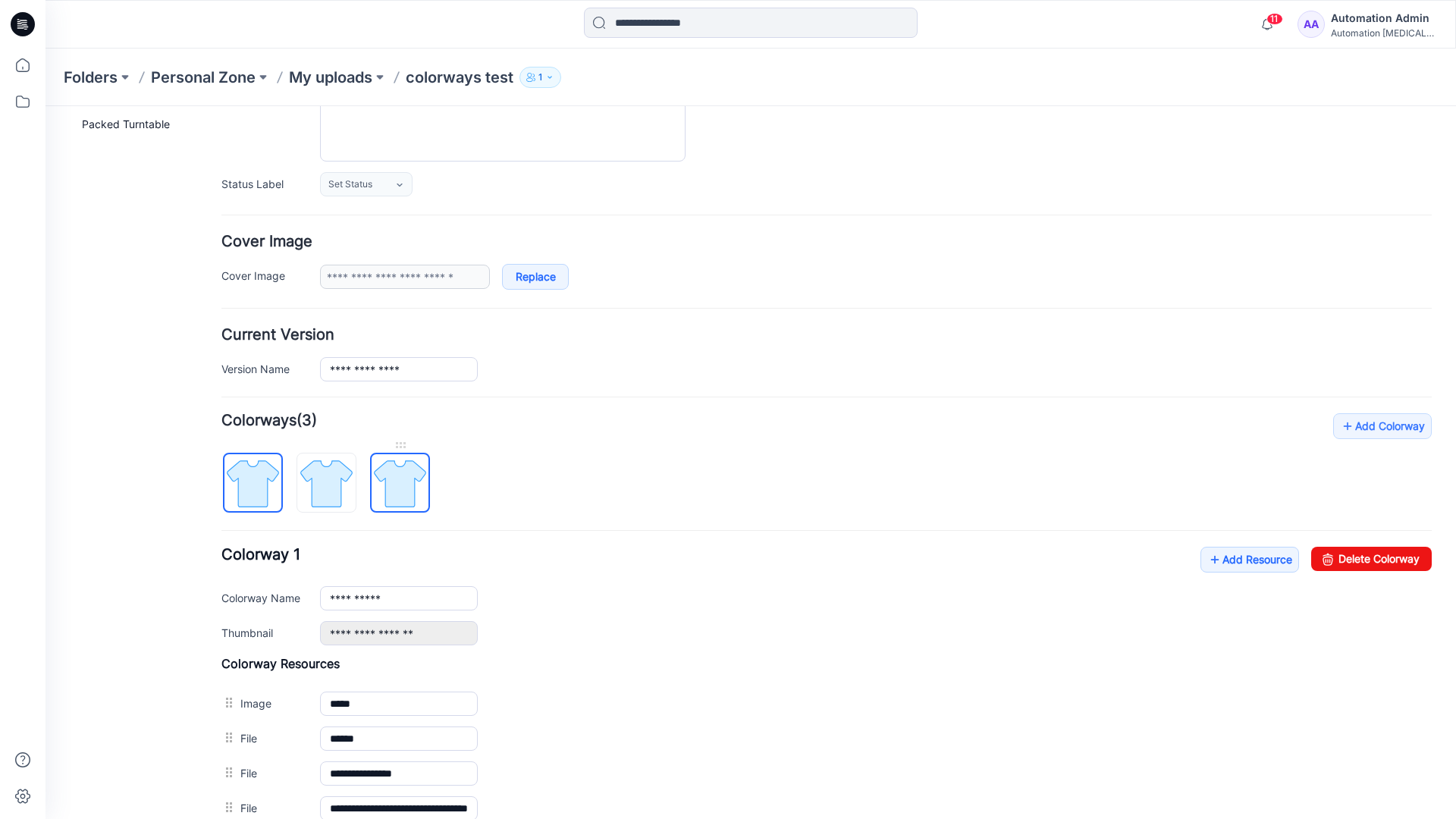
click at [398, 487] on img at bounding box center [399, 483] width 57 height 57
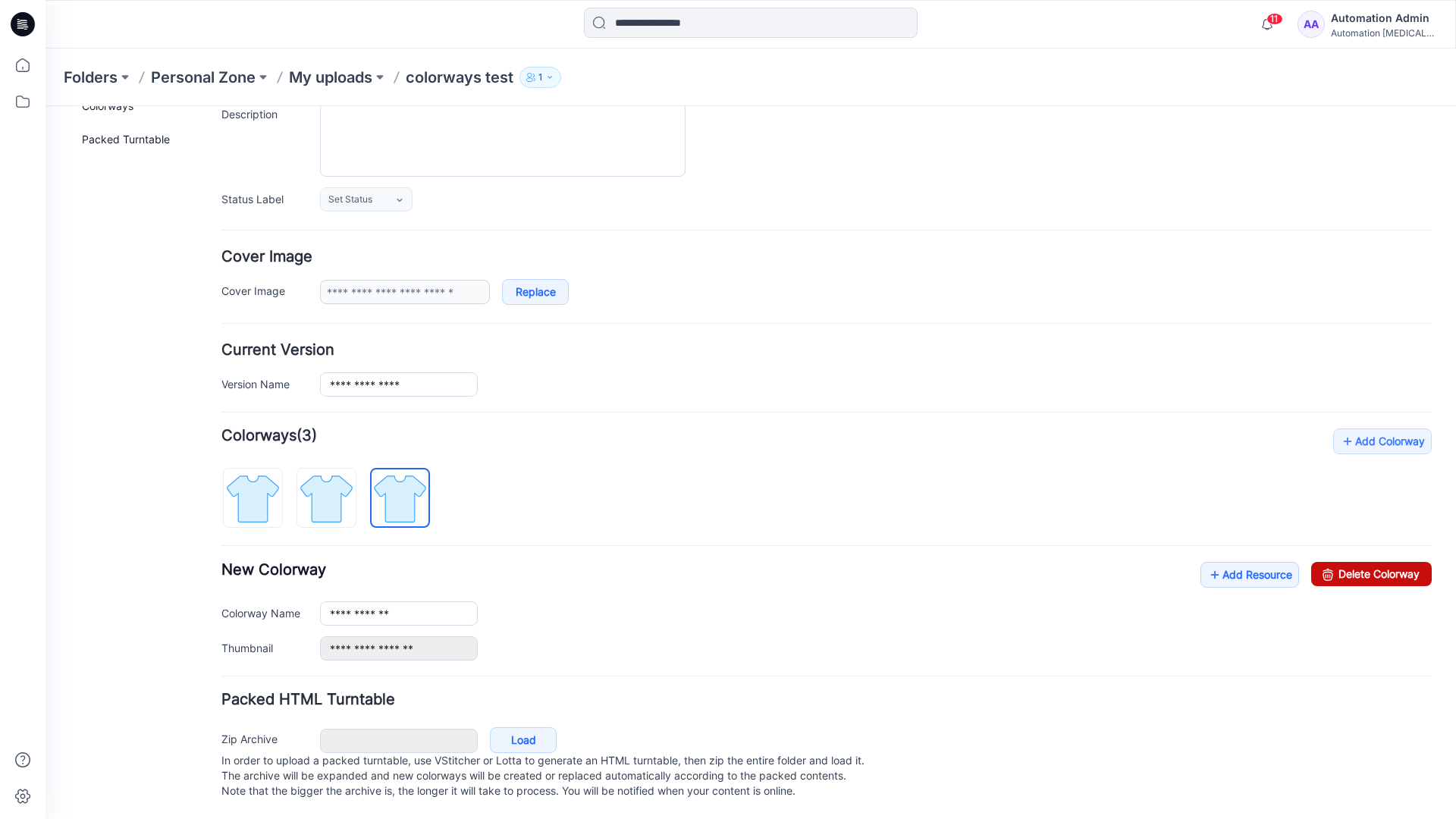
click at [1338, 561] on link "Delete Colorway" at bounding box center [1371, 573] width 120 height 24
click at [350, 475] on img at bounding box center [326, 498] width 57 height 57
click at [1383, 561] on link "Delete Colorway" at bounding box center [1371, 573] width 120 height 24
type input "**********"
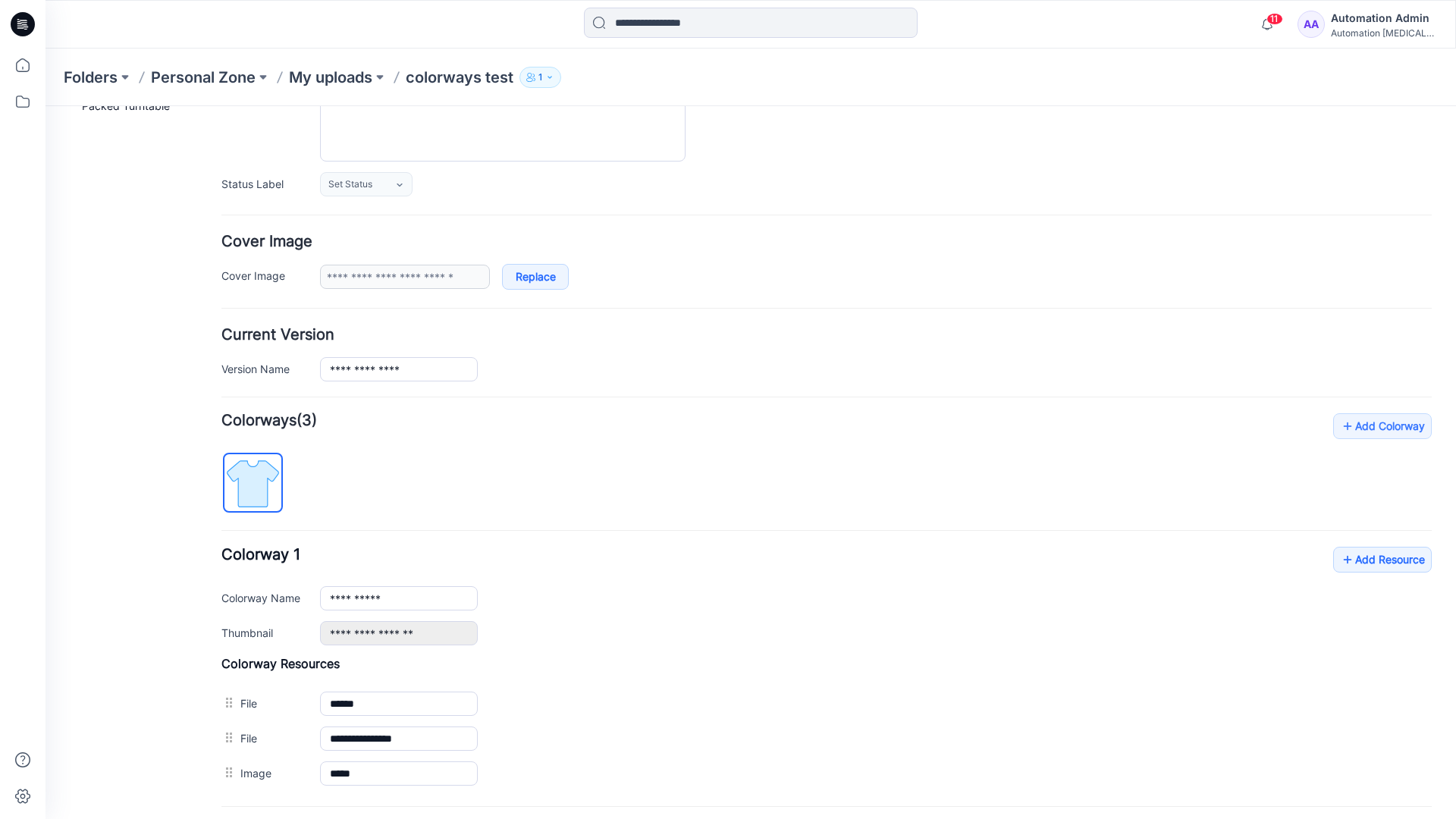
scroll to position [0, 0]
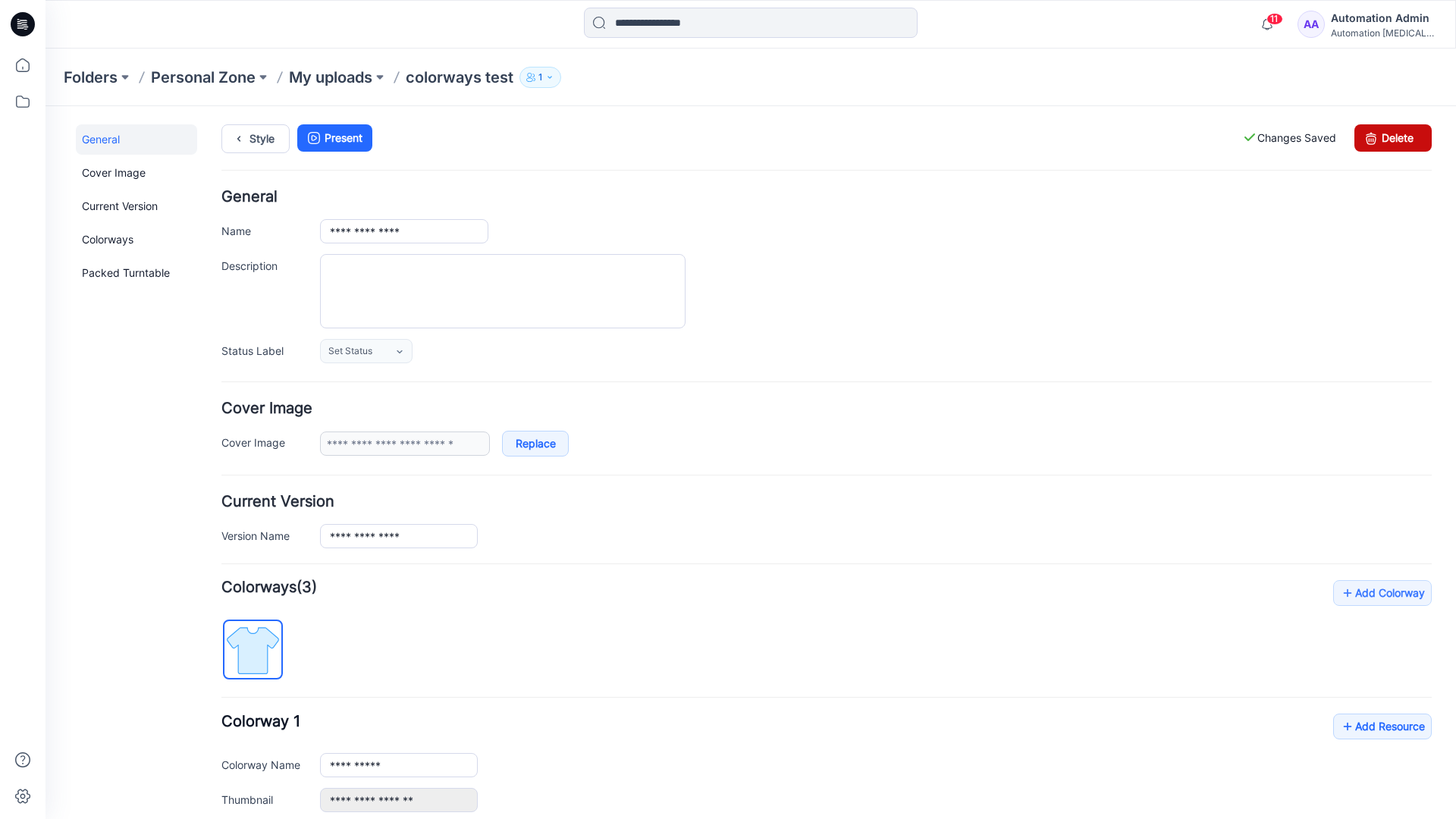
click at [1393, 138] on link "Delete" at bounding box center [1393, 138] width 78 height 27
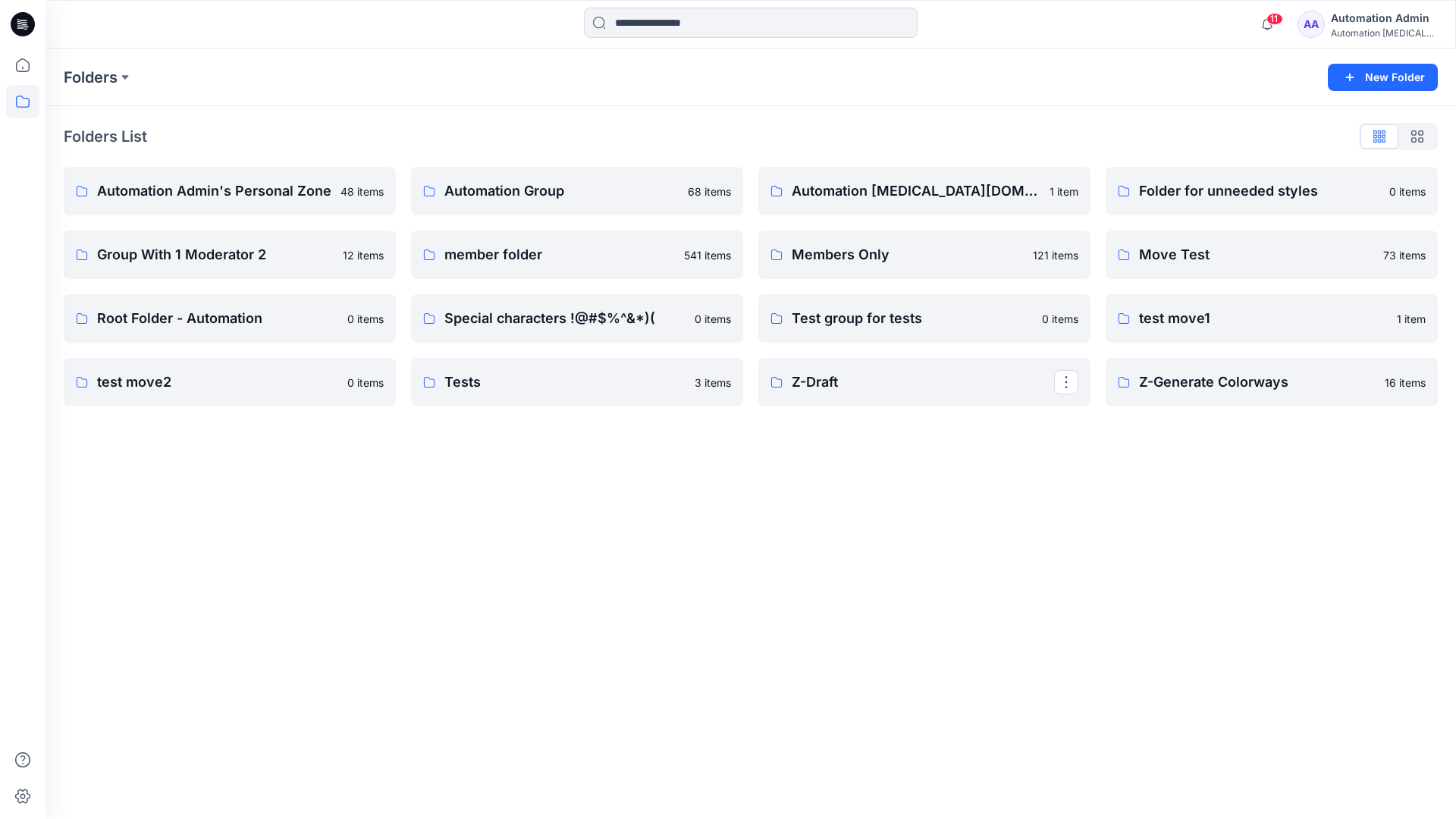
click at [1388, 23] on div "Automation Admin" at bounding box center [1383, 18] width 106 height 18
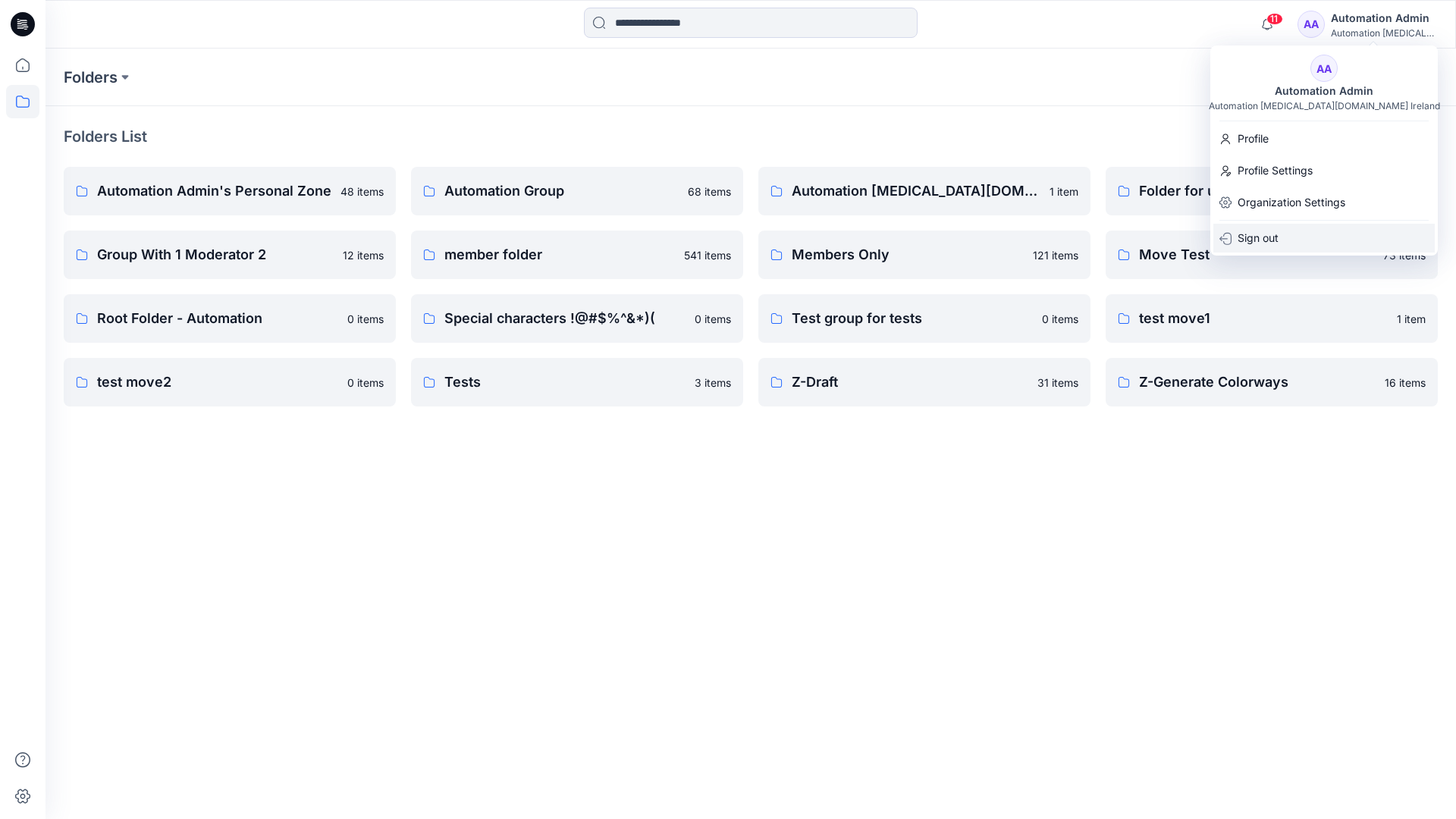
click at [1276, 233] on p "Sign out" at bounding box center [1258, 238] width 41 height 29
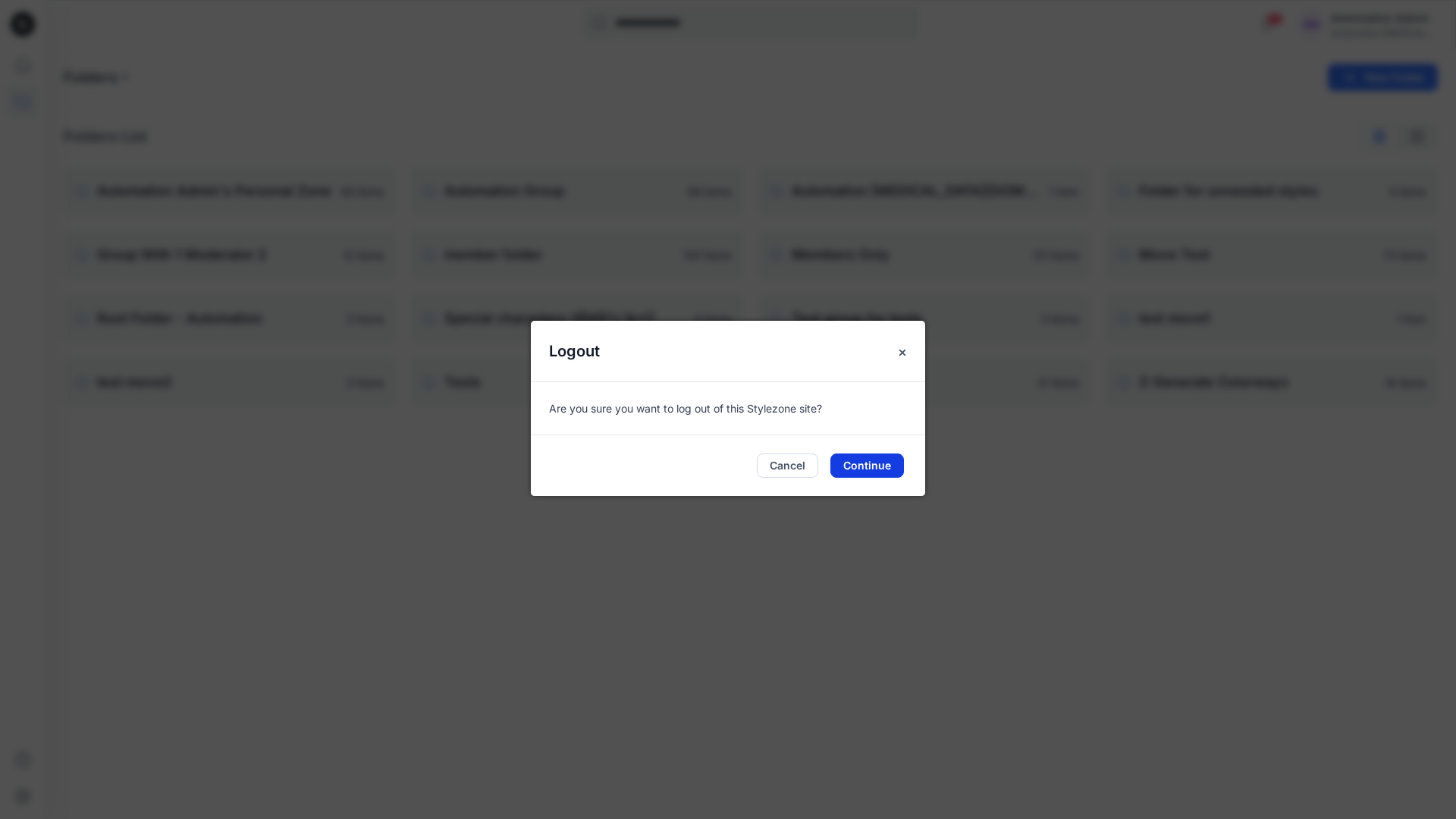
click at [869, 466] on button "Continue" at bounding box center [867, 465] width 73 height 24
